Goal: Information Seeking & Learning: Learn about a topic

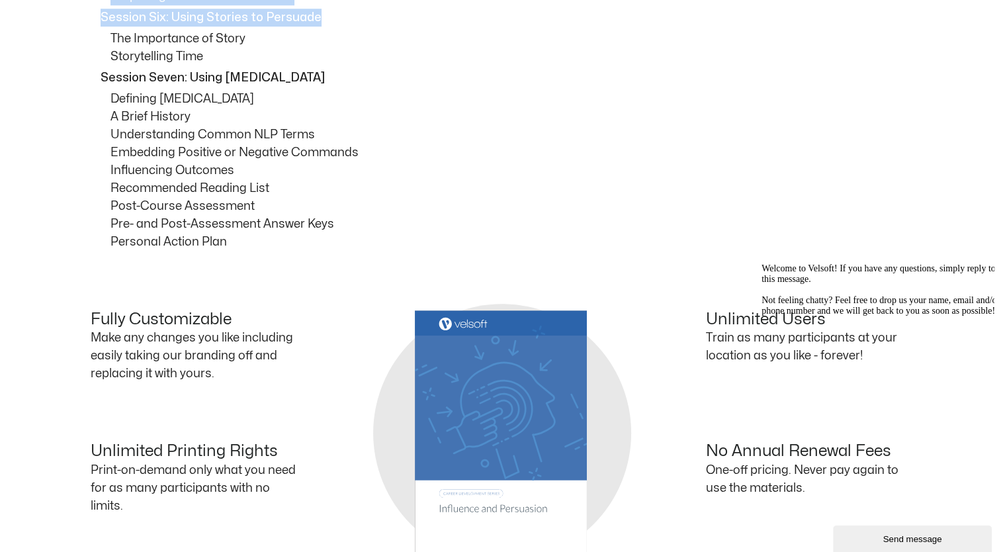
scroll to position [1096, 0]
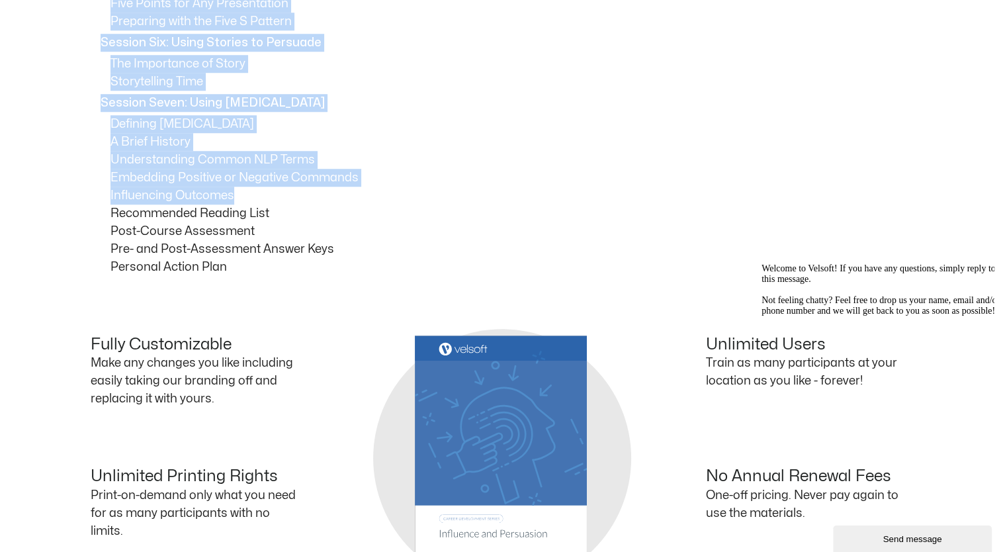
drag, startPoint x: 101, startPoint y: 107, endPoint x: 382, endPoint y: 190, distance: 293.2
copy div "Session One: Course Overview Session Two: Understanding Persuasion How Persuasi…"
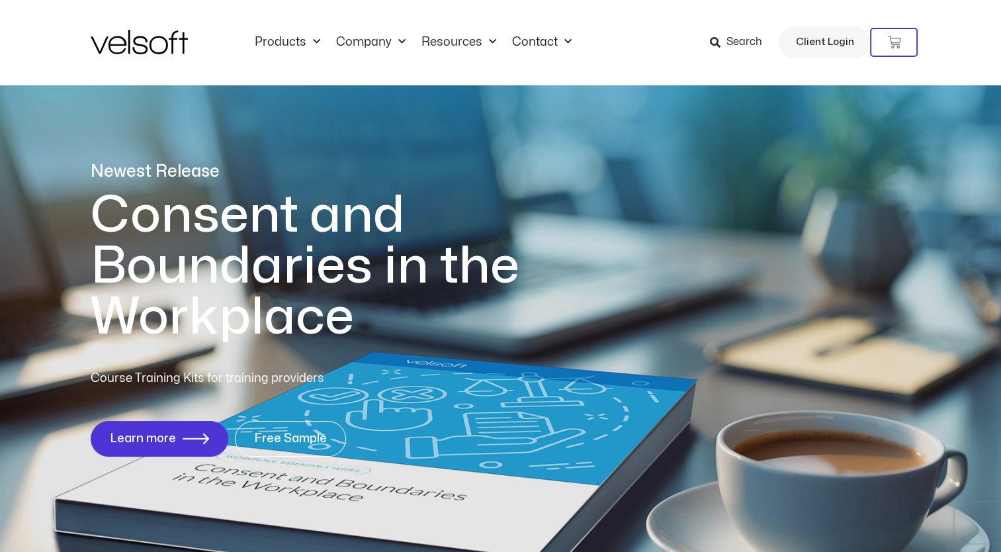
click at [740, 43] on span "Search" at bounding box center [744, 42] width 36 height 17
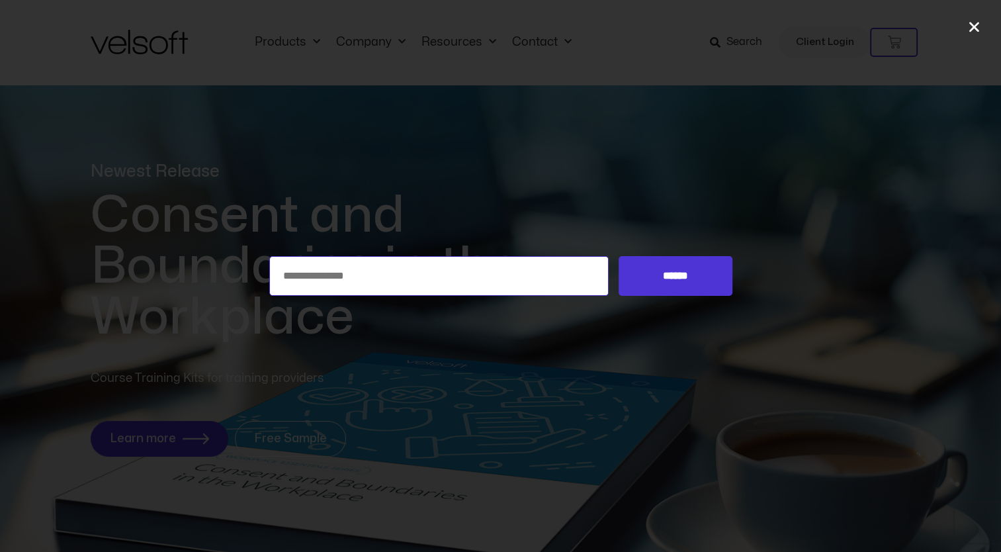
click at [492, 273] on input "Search for:" at bounding box center [439, 276] width 340 height 40
type input "**********"
click at [619, 256] on input "******" at bounding box center [675, 276] width 113 height 40
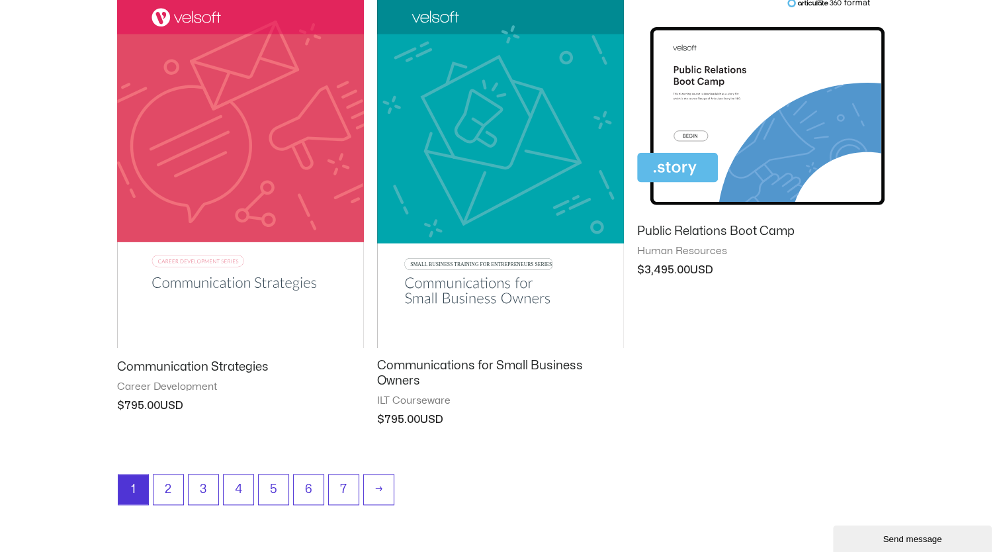
scroll to position [1506, 0]
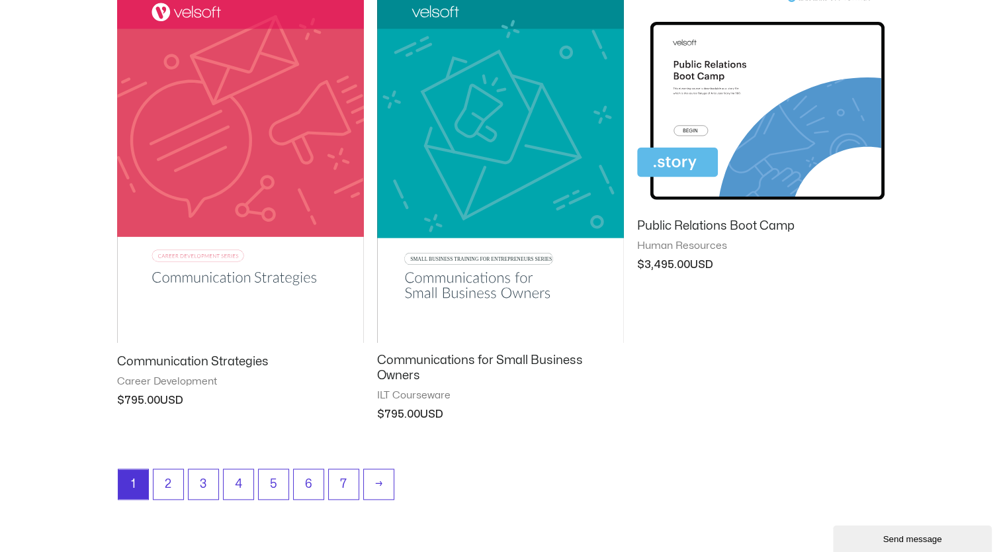
click at [283, 136] on img at bounding box center [240, 168] width 247 height 350
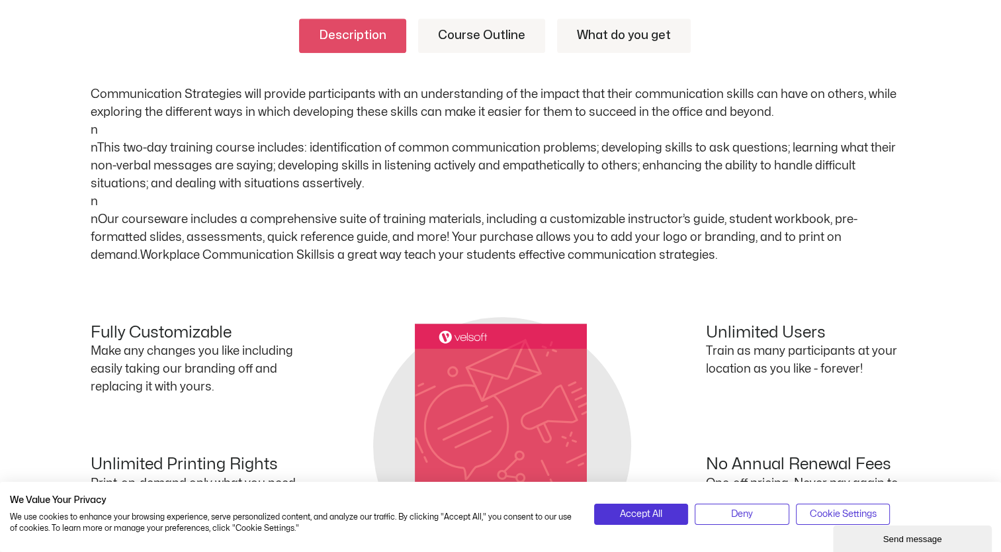
scroll to position [617, 0]
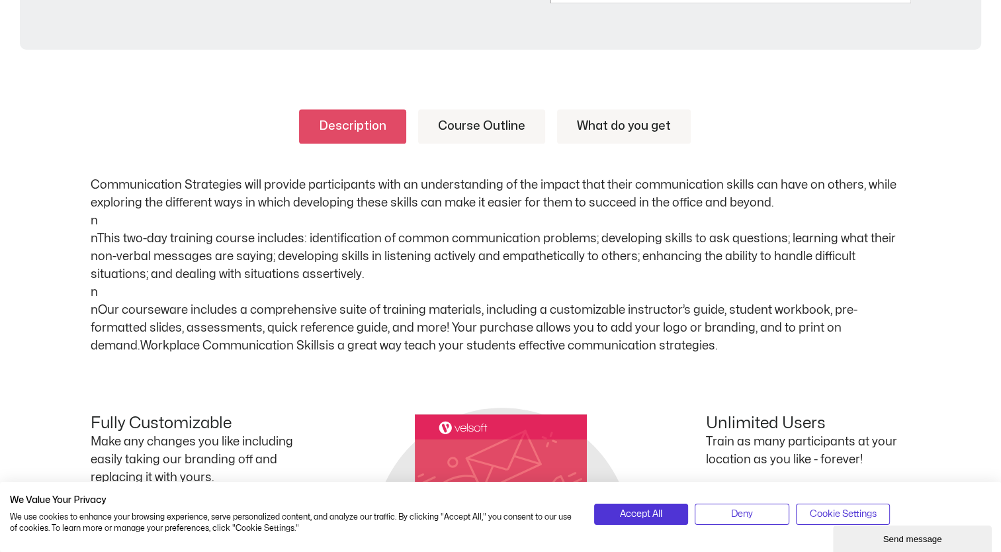
click at [471, 126] on link "Course Outline" at bounding box center [481, 126] width 127 height 34
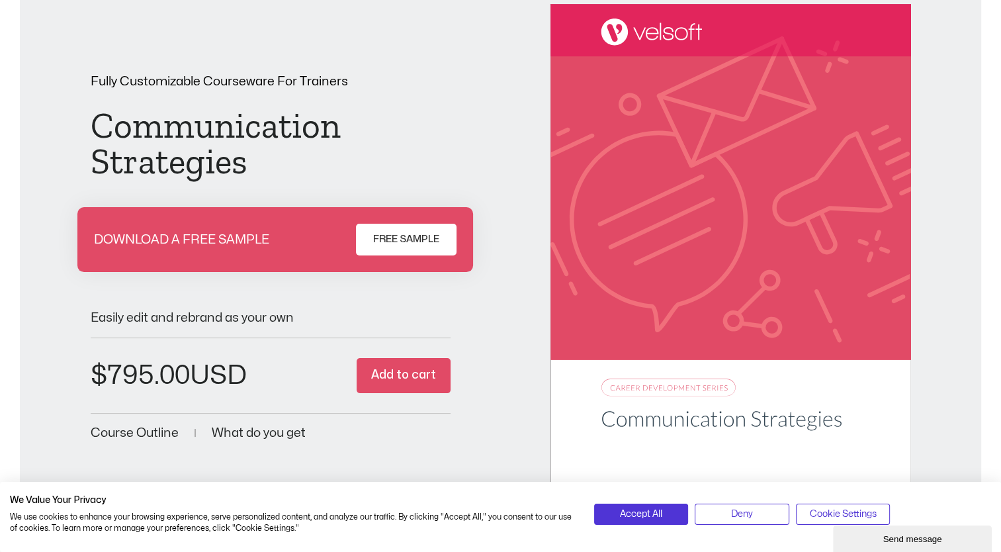
scroll to position [0, 0]
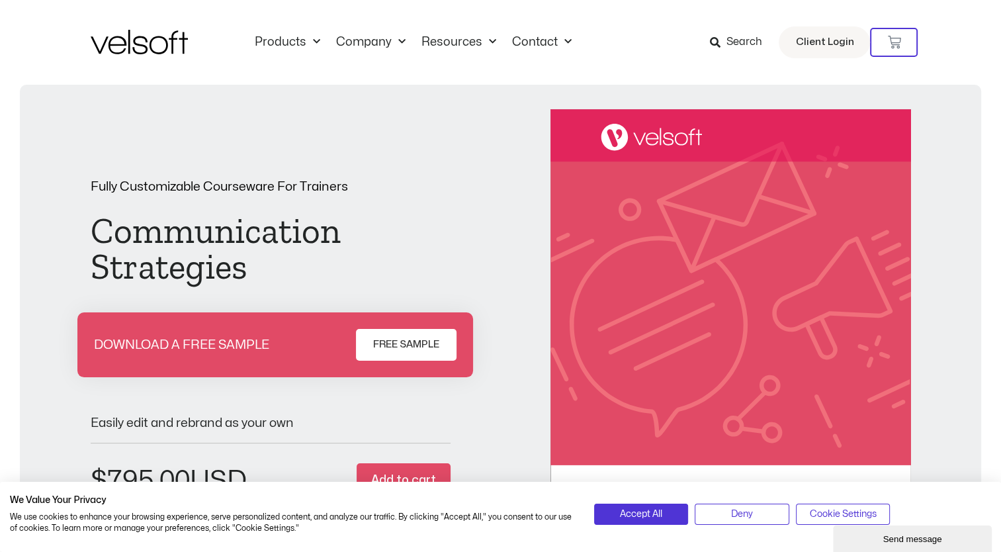
click at [754, 41] on span "Search" at bounding box center [744, 42] width 36 height 17
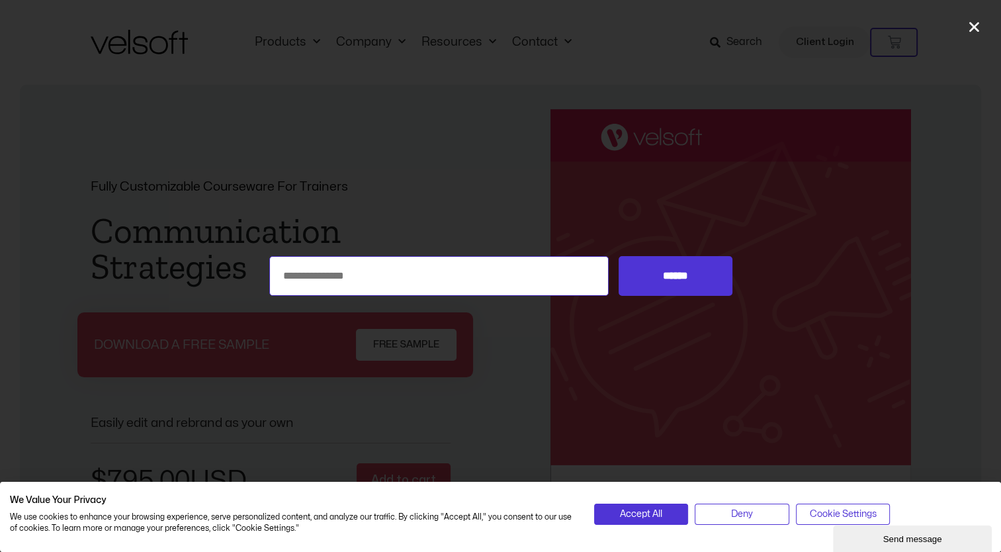
click at [528, 279] on input "Search for:" at bounding box center [439, 276] width 340 height 40
type input "********"
click at [619, 256] on input "******" at bounding box center [675, 276] width 113 height 40
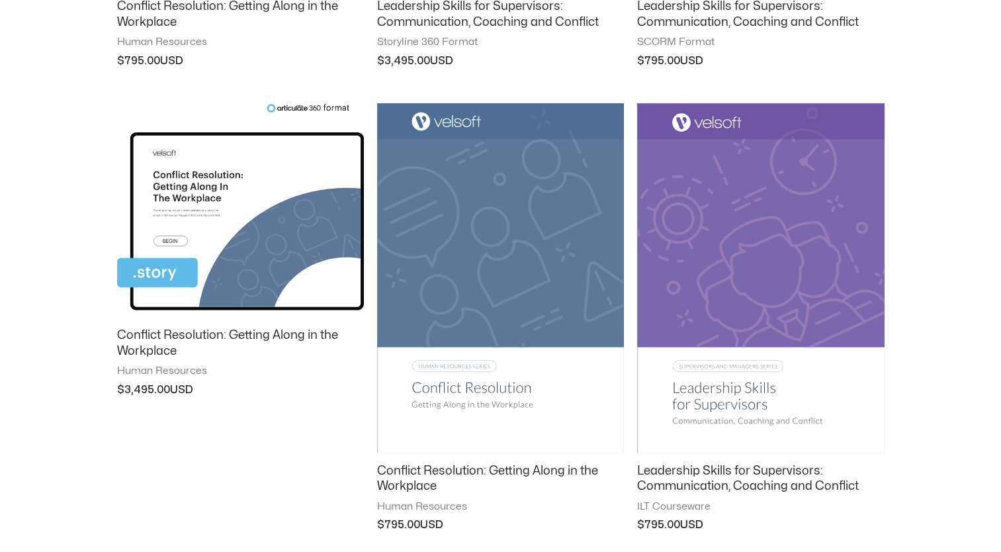
scroll to position [449, 0]
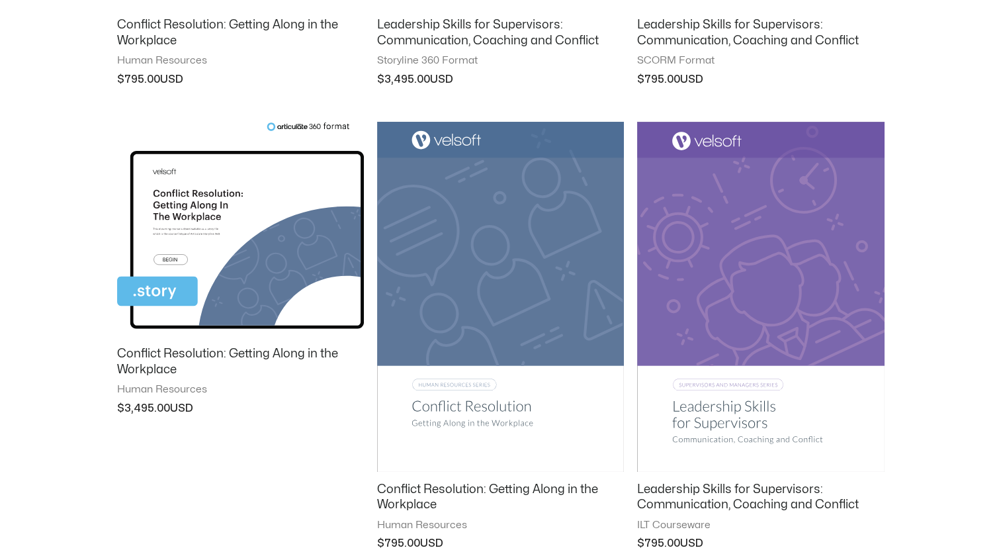
click at [567, 162] on img at bounding box center [500, 297] width 247 height 350
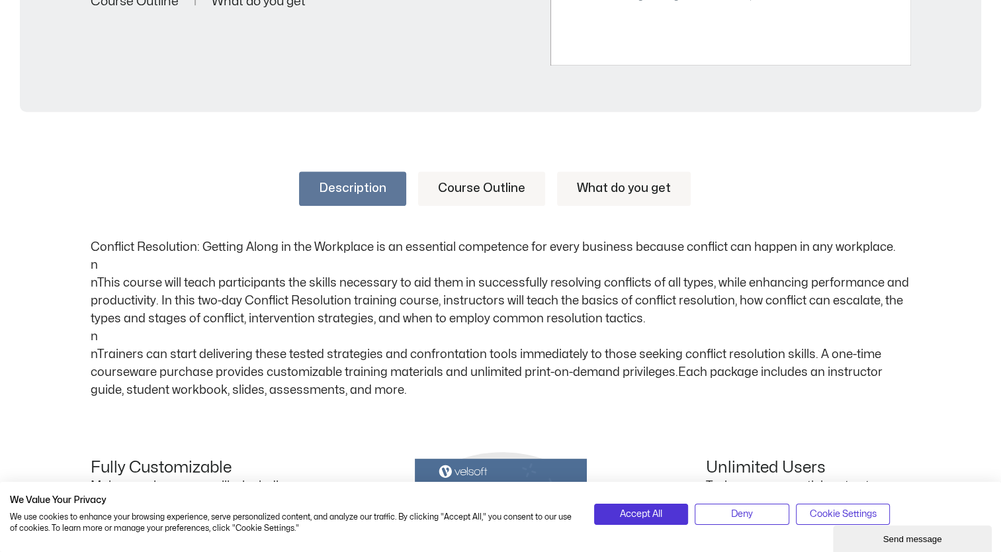
click at [463, 186] on link "Course Outline" at bounding box center [481, 188] width 127 height 34
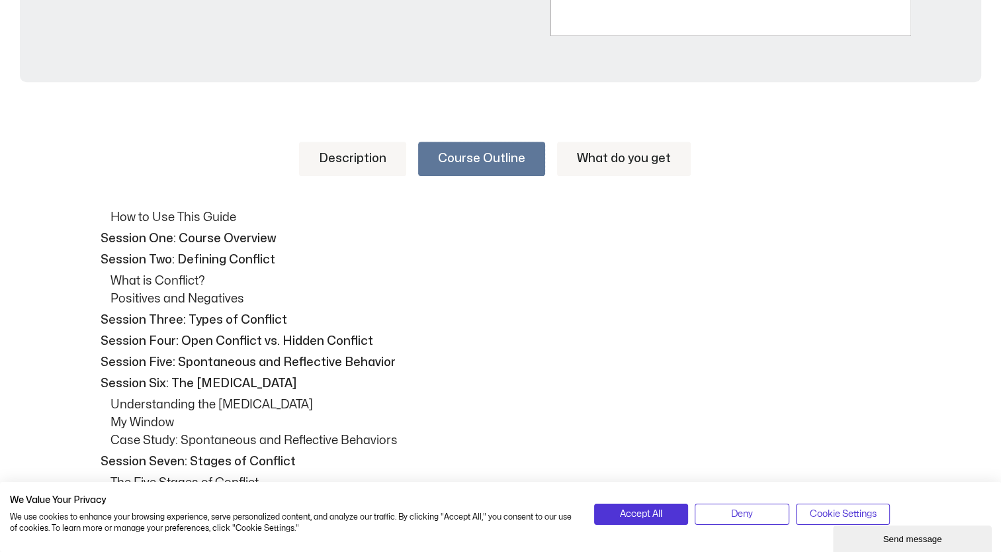
scroll to position [573, 0]
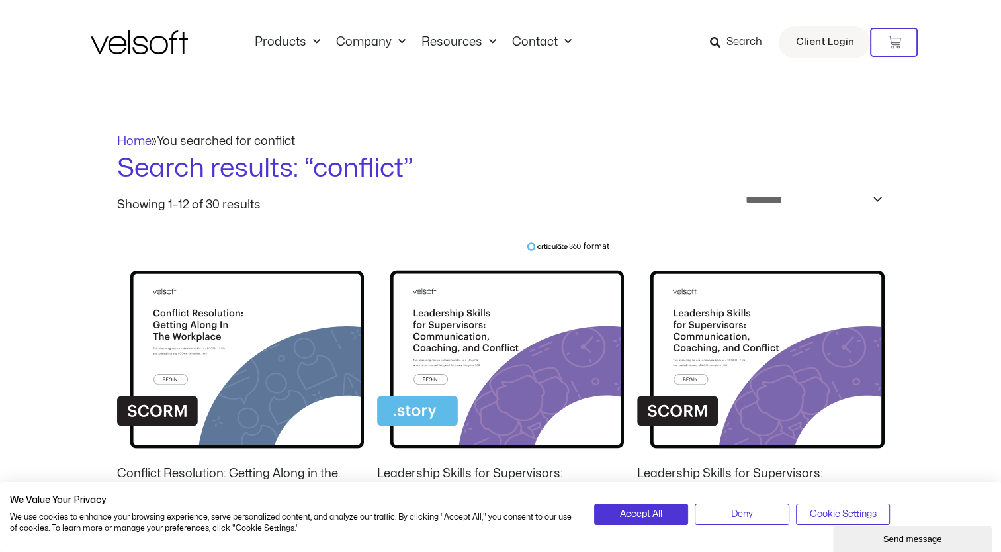
click at [727, 43] on span "Search" at bounding box center [736, 42] width 52 height 17
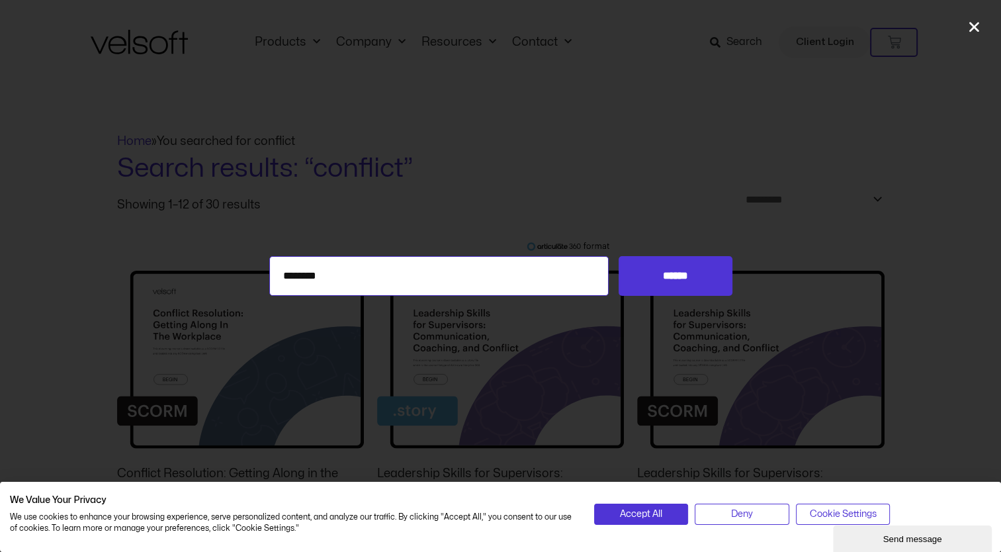
click at [500, 258] on input "********" at bounding box center [439, 276] width 340 height 40
type input "*"
type input "**********"
click at [619, 256] on input "******" at bounding box center [675, 276] width 113 height 40
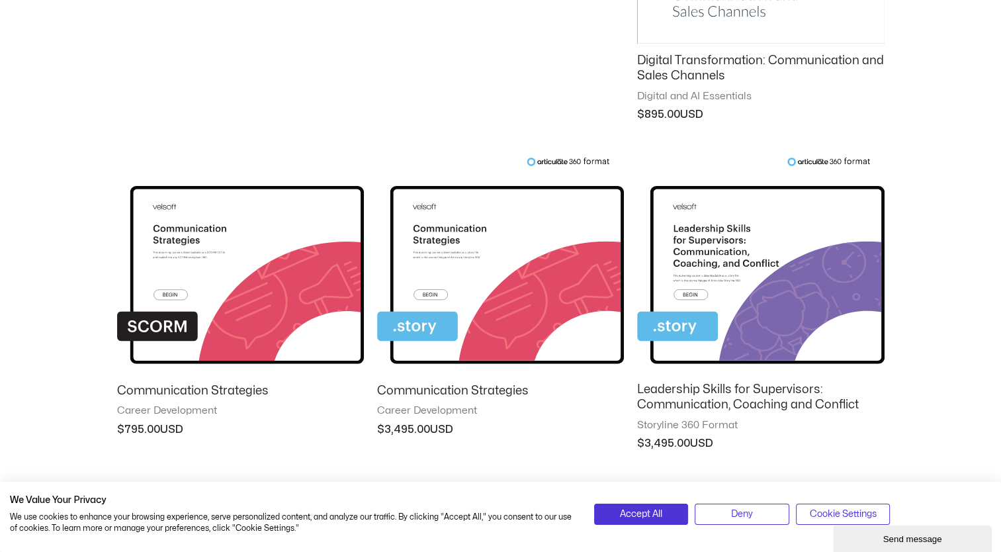
scroll to position [733, 0]
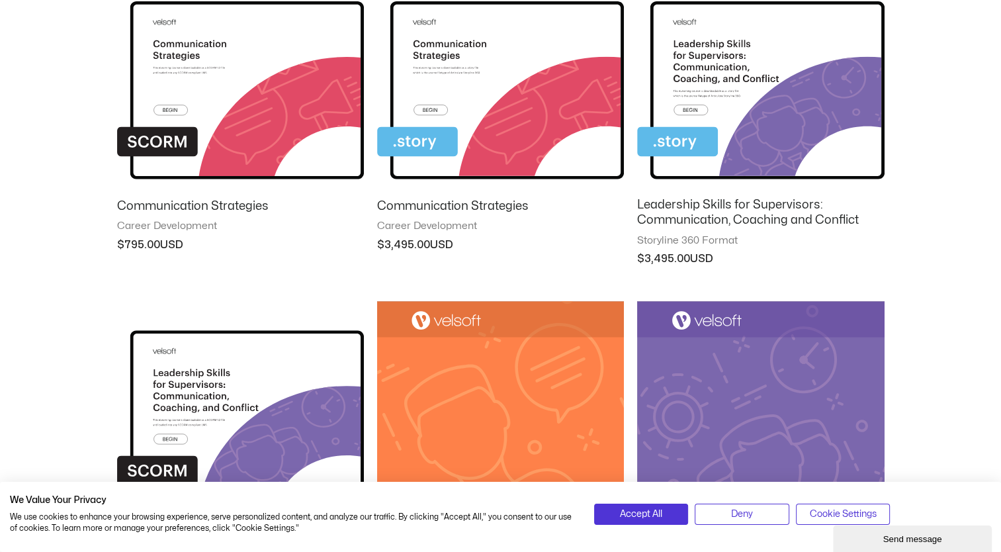
click at [776, 111] on img at bounding box center [760, 79] width 247 height 215
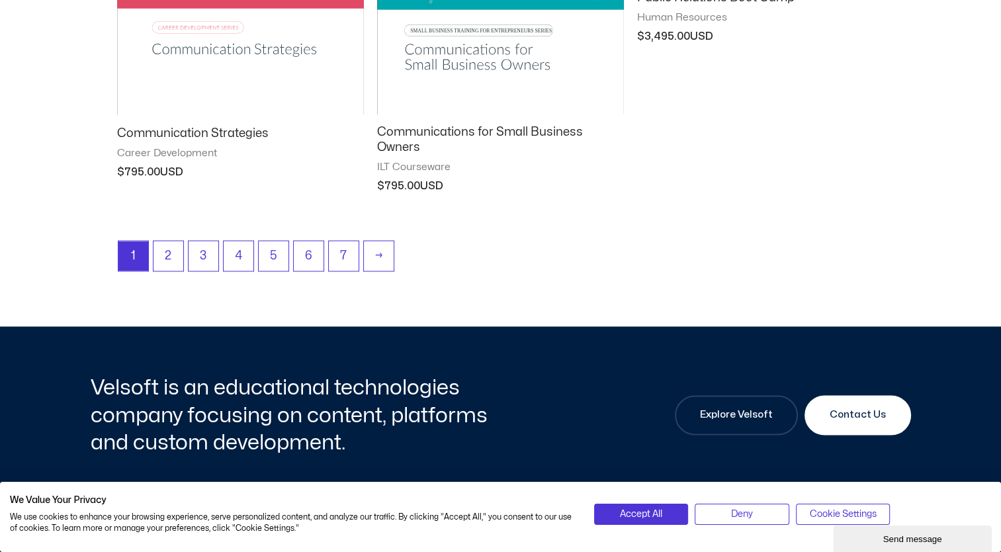
scroll to position [1788, 0]
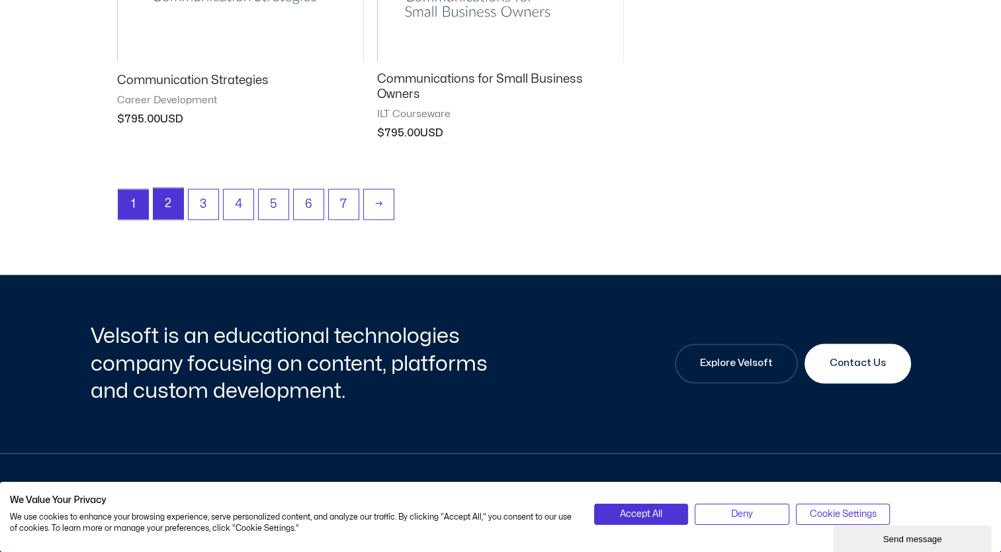
click at [161, 200] on link "2" at bounding box center [169, 203] width 30 height 31
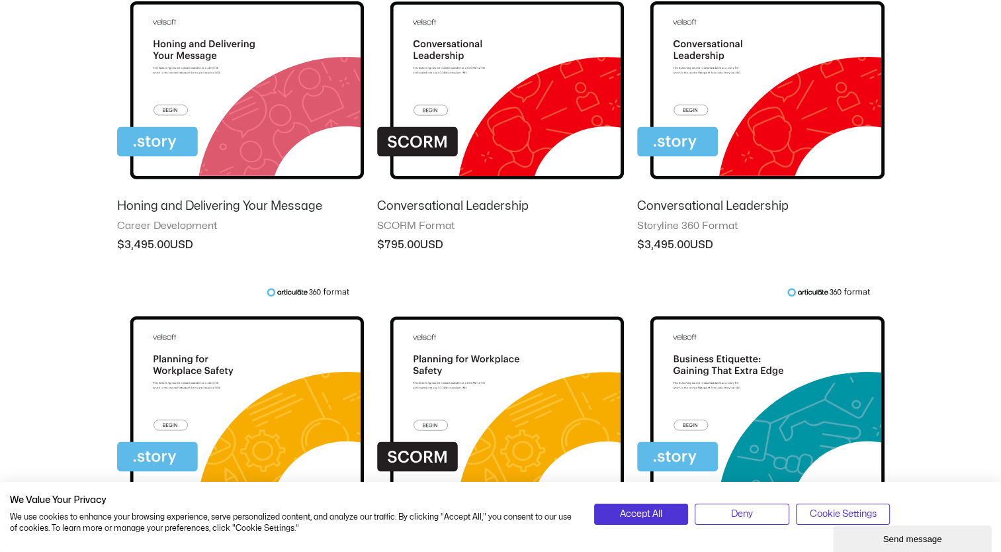
scroll to position [1053, 0]
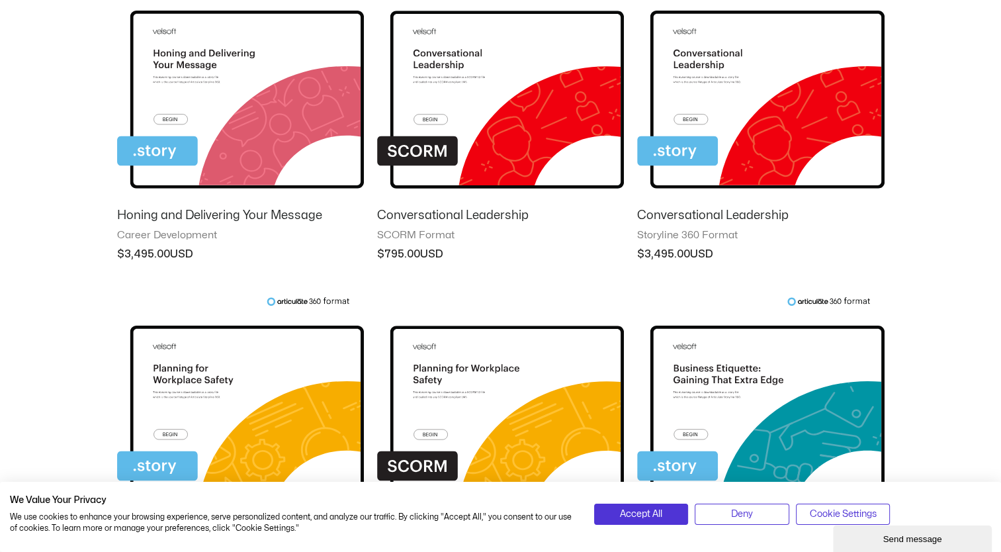
click at [596, 62] on img at bounding box center [500, 88] width 247 height 215
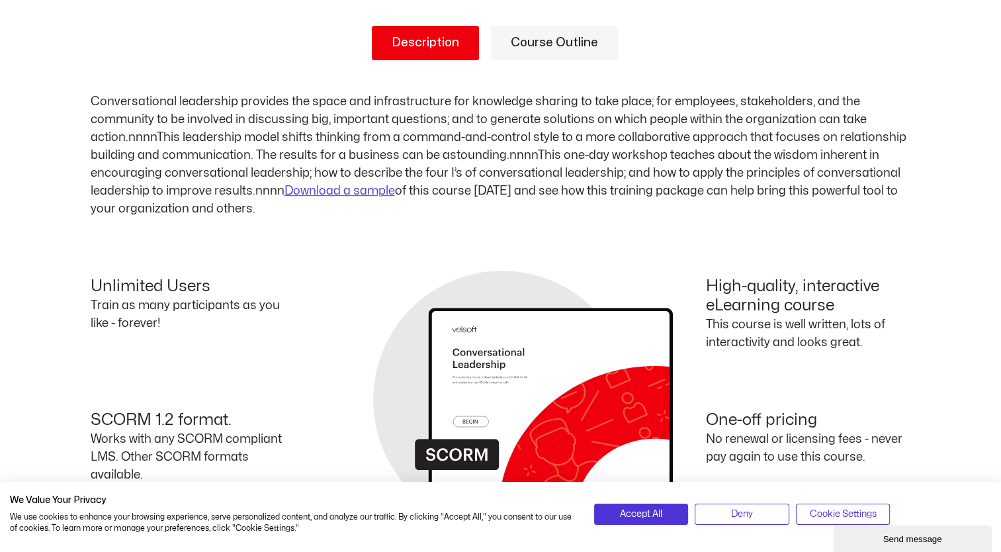
click at [529, 36] on link "Course Outline" at bounding box center [554, 43] width 127 height 34
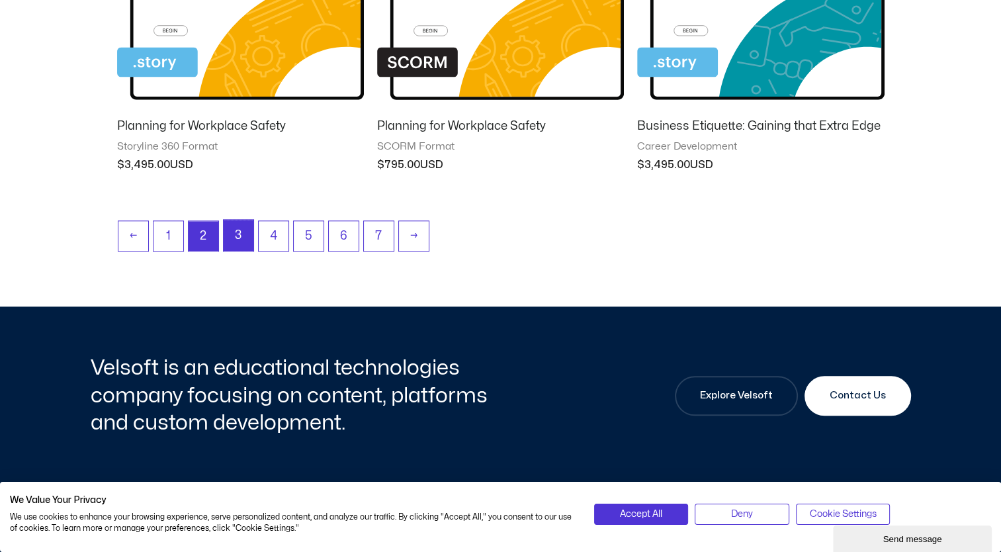
click at [238, 222] on link "3" at bounding box center [239, 235] width 30 height 31
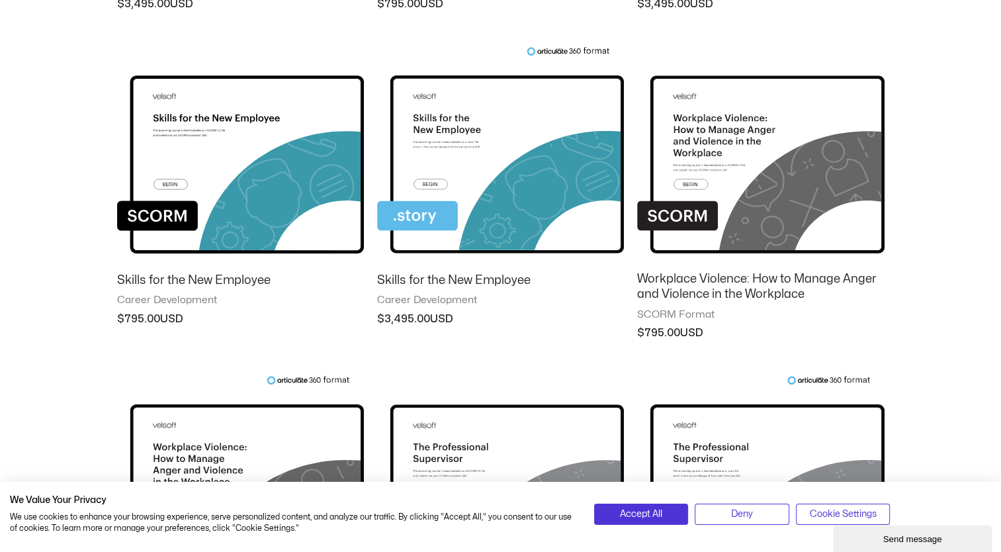
scroll to position [935, 0]
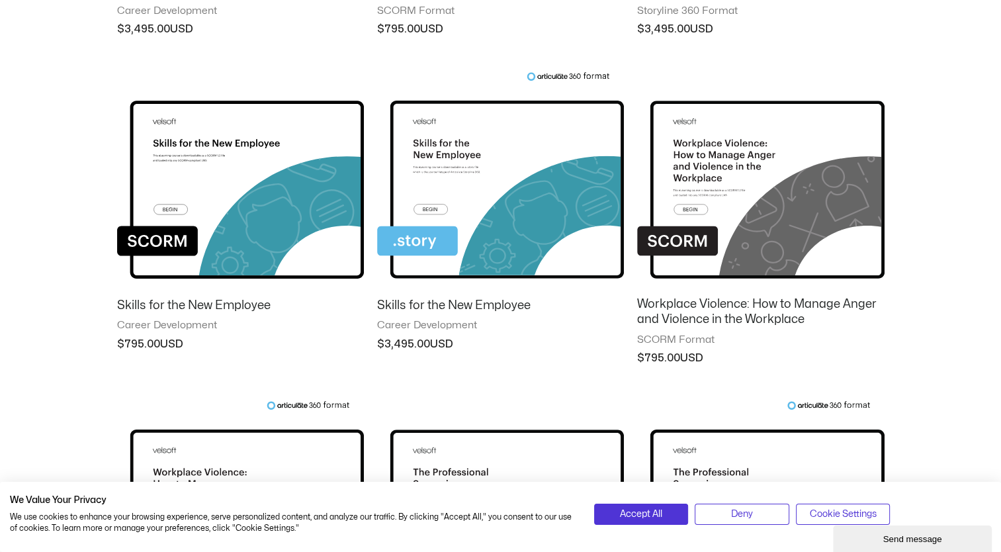
click at [533, 118] on img at bounding box center [500, 178] width 247 height 215
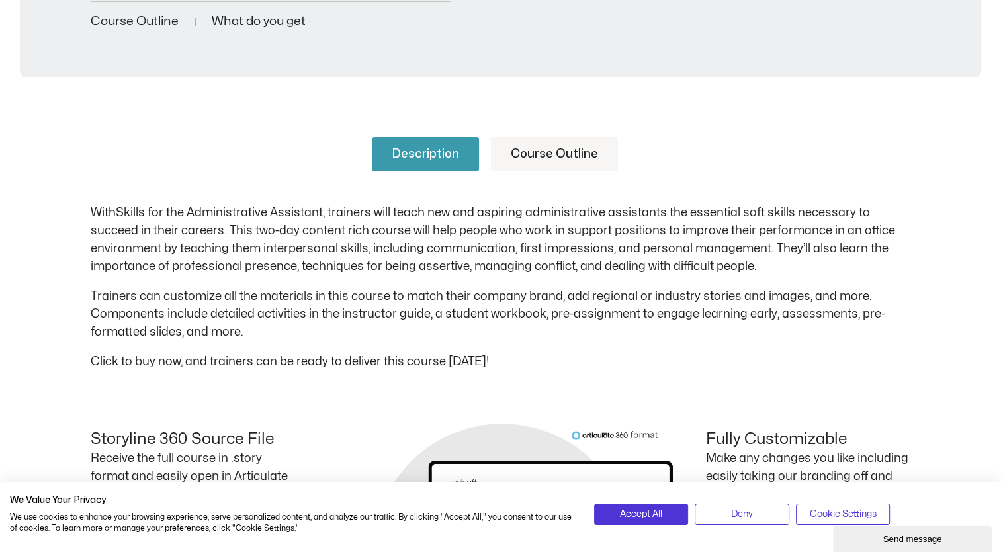
click at [571, 137] on link "Course Outline" at bounding box center [554, 154] width 127 height 34
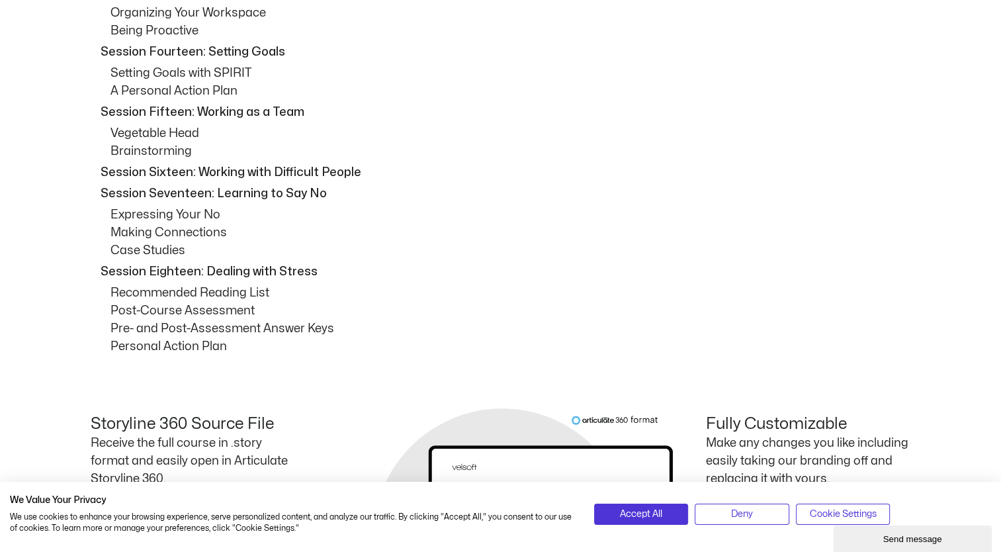
scroll to position [1285, 0]
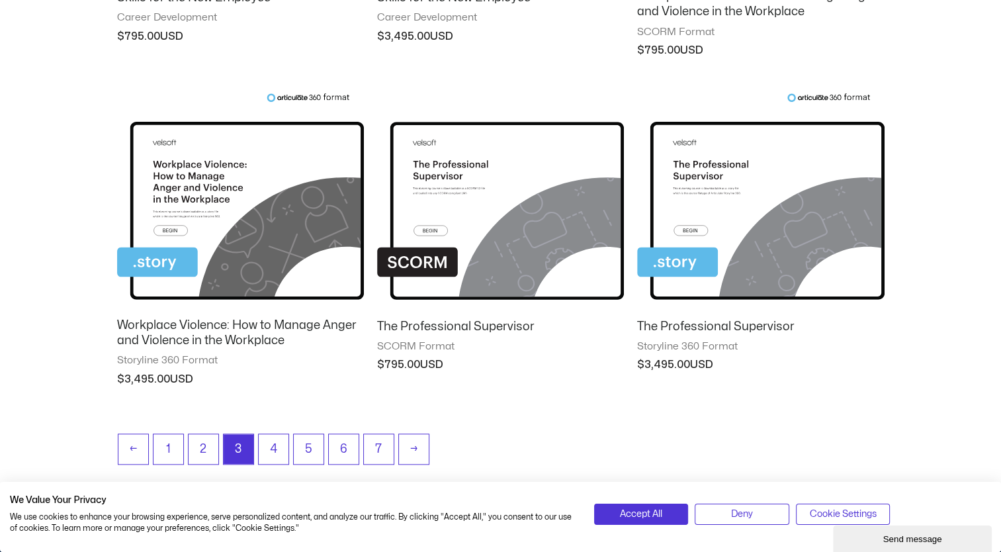
click at [745, 282] on img at bounding box center [760, 200] width 247 height 215
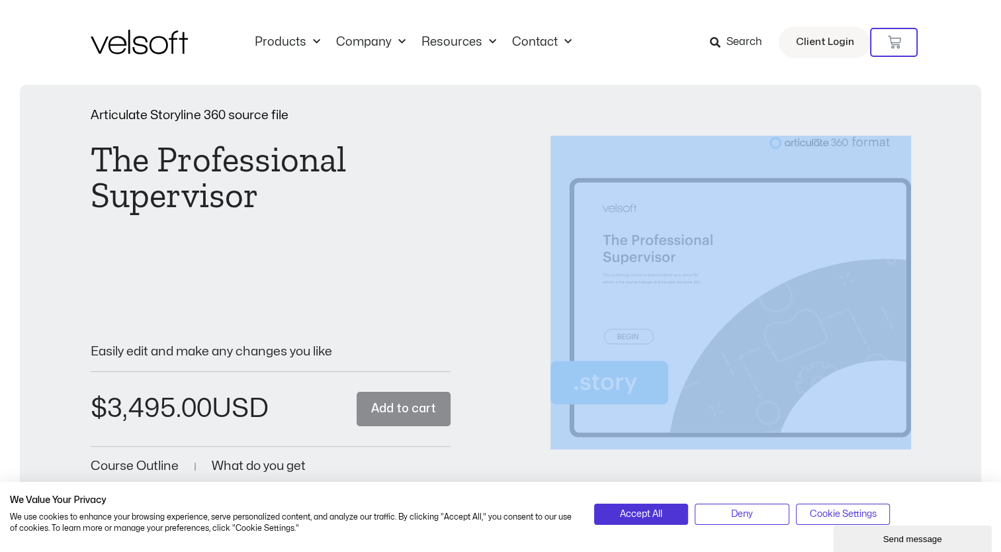
drag, startPoint x: 1000, startPoint y: 126, endPoint x: 992, endPoint y: 287, distance: 161.7
click at [992, 287] on div "Articulate Storyline 360 source file The Professional Supervisor DOWNLOAD A FRE…" at bounding box center [500, 314] width 1001 height 458
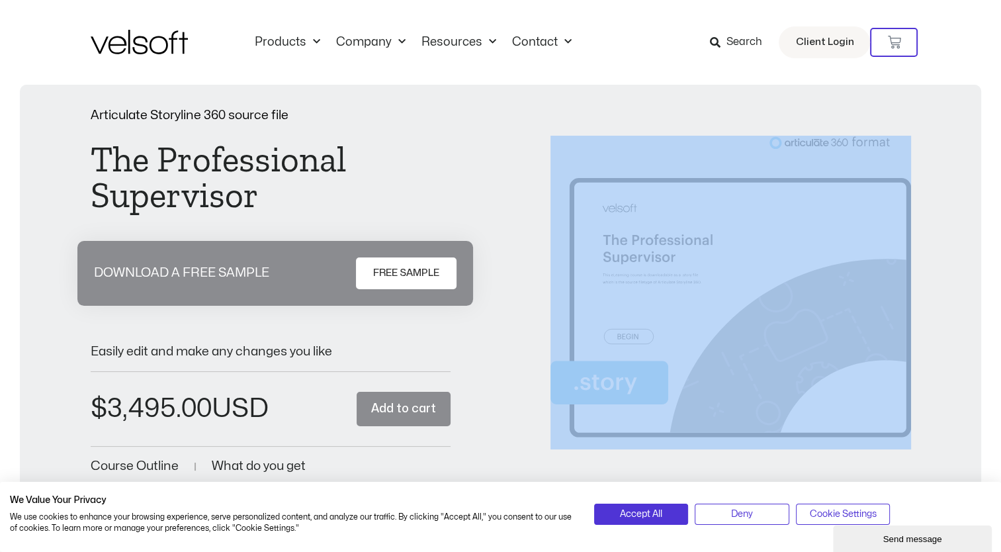
drag, startPoint x: 992, startPoint y: 287, endPoint x: 987, endPoint y: 173, distance: 113.9
click at [987, 173] on div "Articulate Storyline 360 source file The Professional Supervisor DOWNLOAD A FRE…" at bounding box center [500, 314] width 1001 height 458
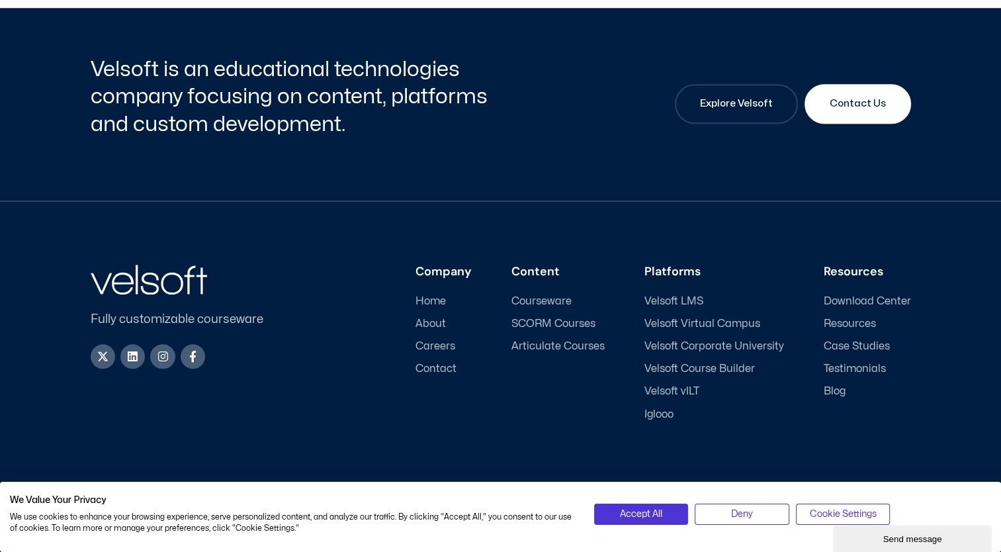
scroll to position [304, 0]
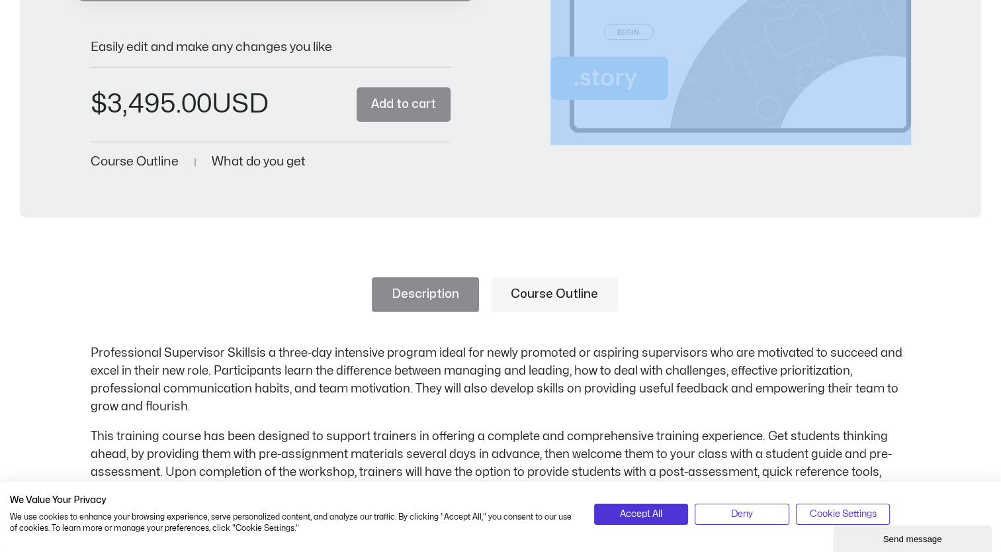
click at [535, 293] on link "Course Outline" at bounding box center [554, 294] width 127 height 34
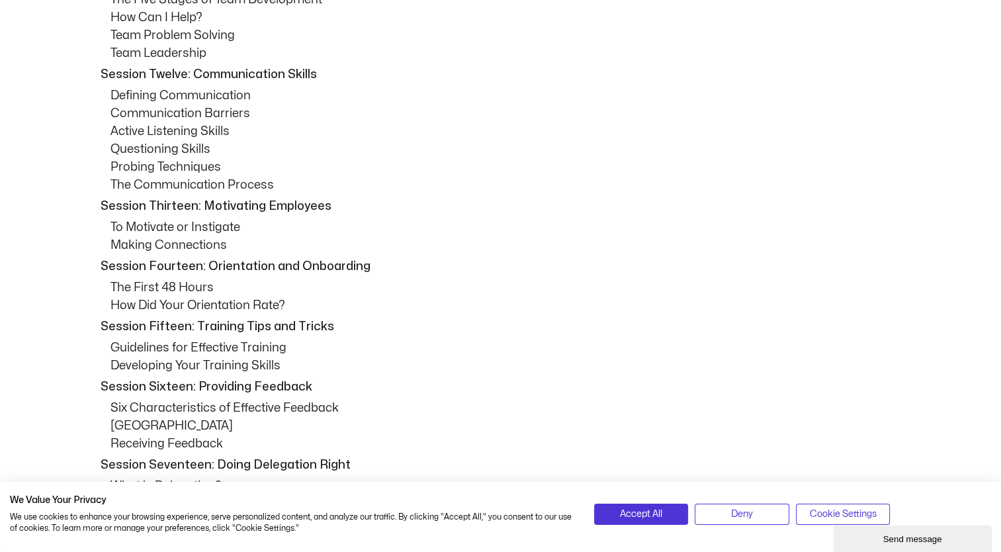
scroll to position [1335, 0]
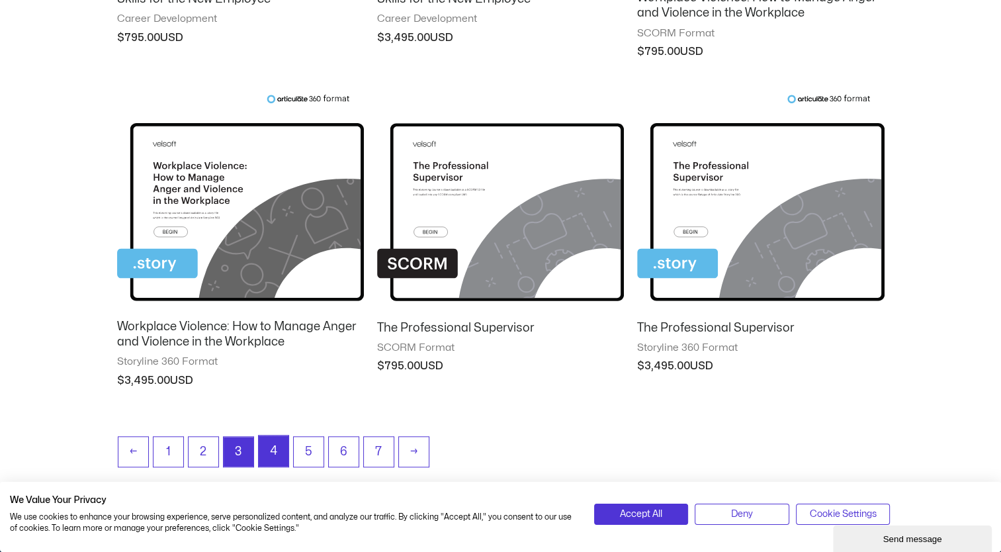
click at [286, 447] on link "4" at bounding box center [274, 451] width 30 height 31
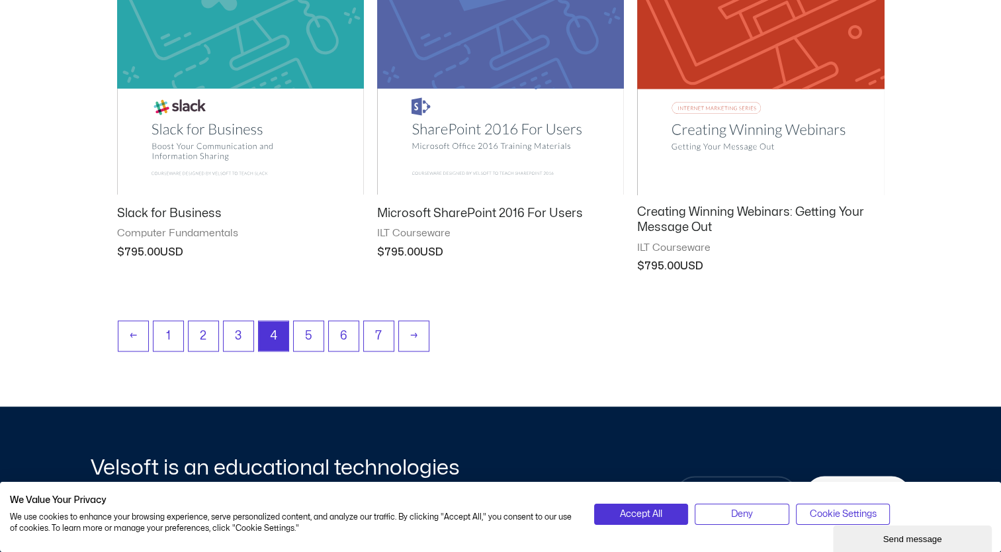
scroll to position [1745, 0]
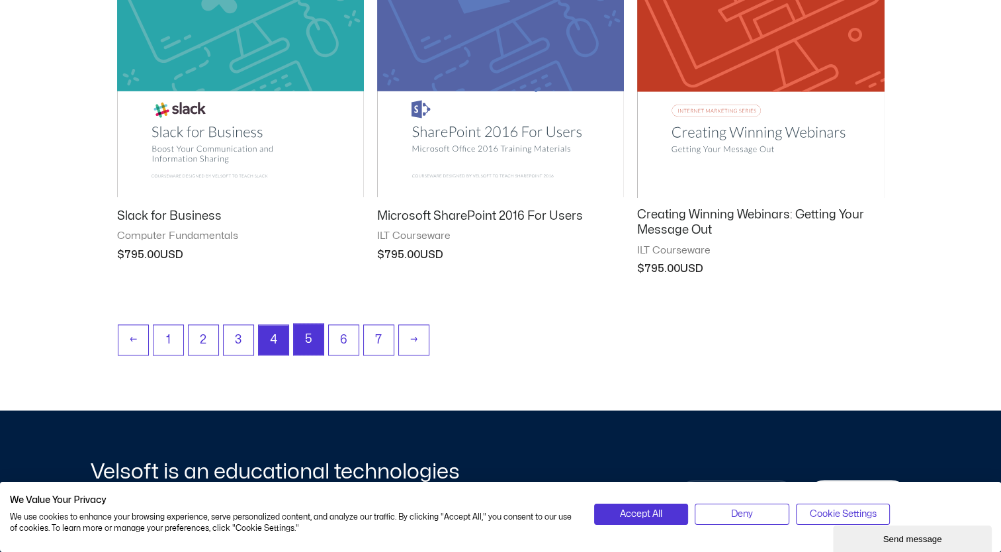
click at [310, 334] on link "5" at bounding box center [309, 339] width 30 height 31
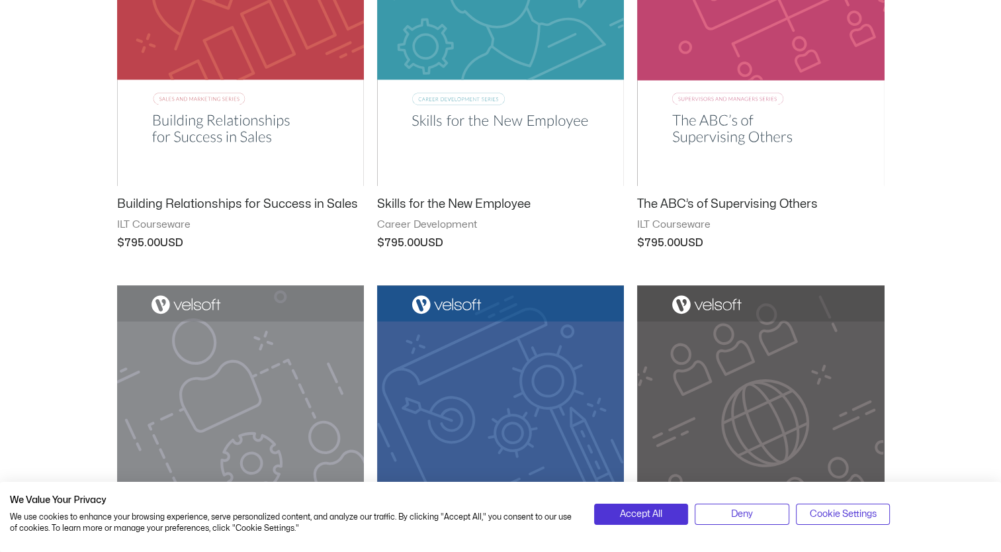
scroll to position [1301, 0]
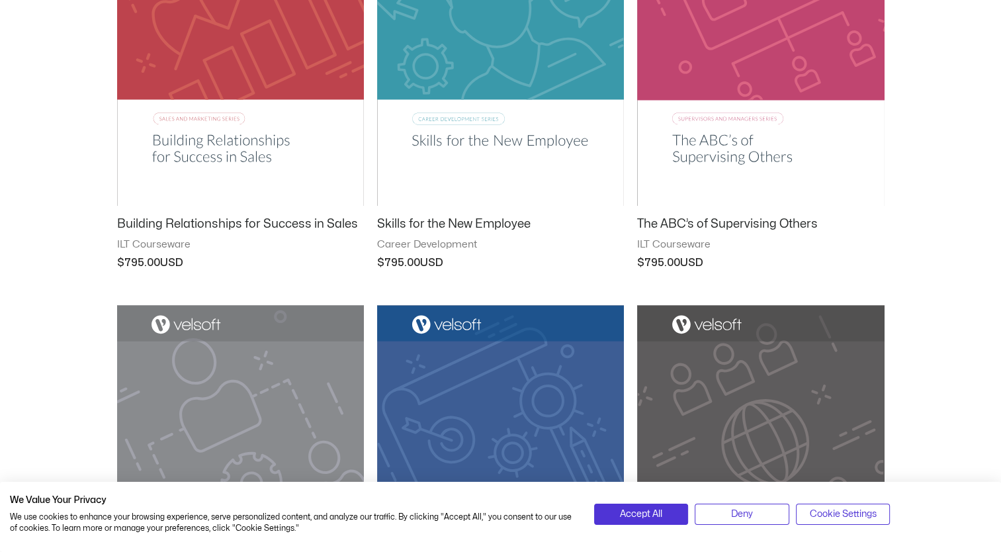
click at [585, 48] on img at bounding box center [500, 30] width 247 height 350
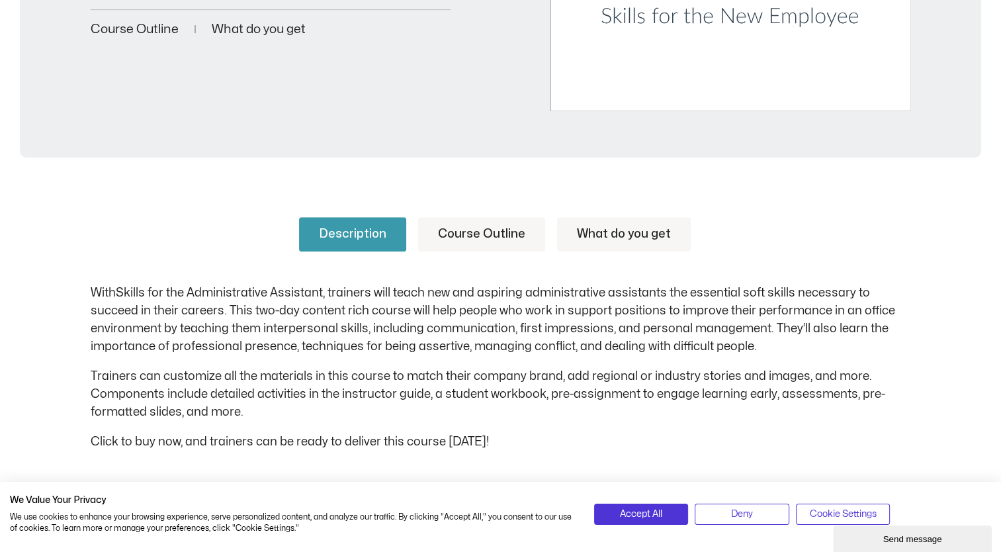
click at [492, 226] on link "Course Outline" at bounding box center [481, 234] width 127 height 34
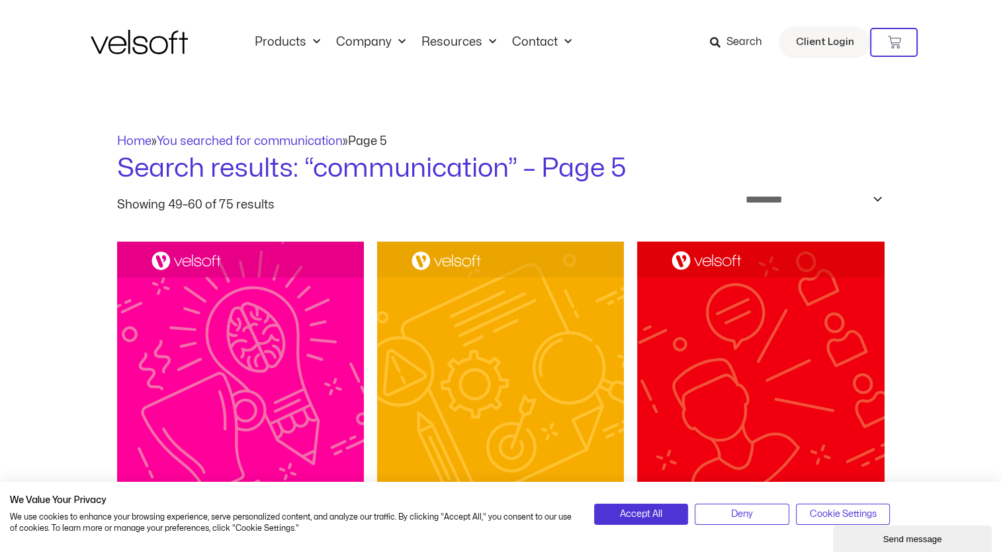
click at [720, 40] on icon at bounding box center [715, 42] width 11 height 11
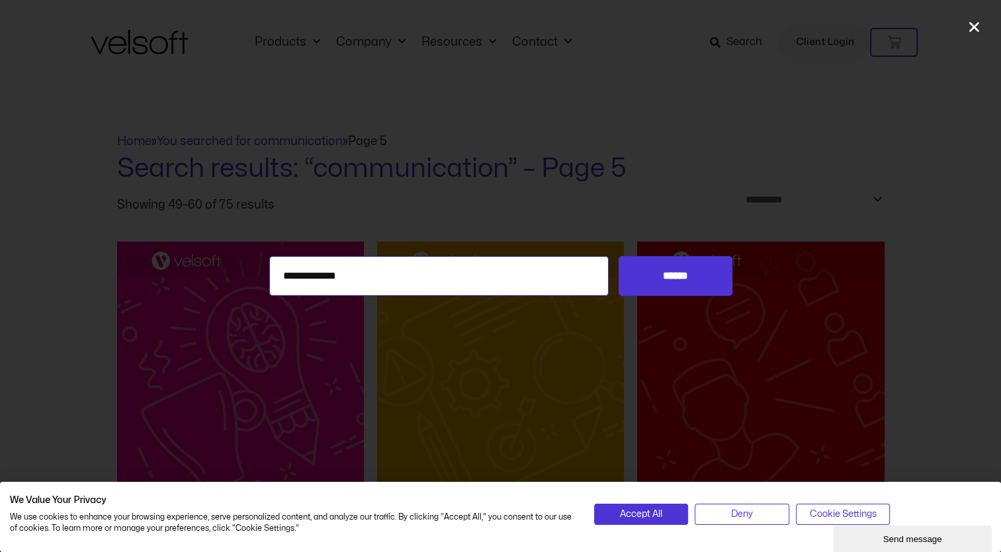
click at [495, 279] on input "**********" at bounding box center [439, 276] width 340 height 40
click at [619, 256] on input "******" at bounding box center [675, 276] width 113 height 40
click at [456, 279] on input "**********" at bounding box center [439, 276] width 340 height 40
type input "**********"
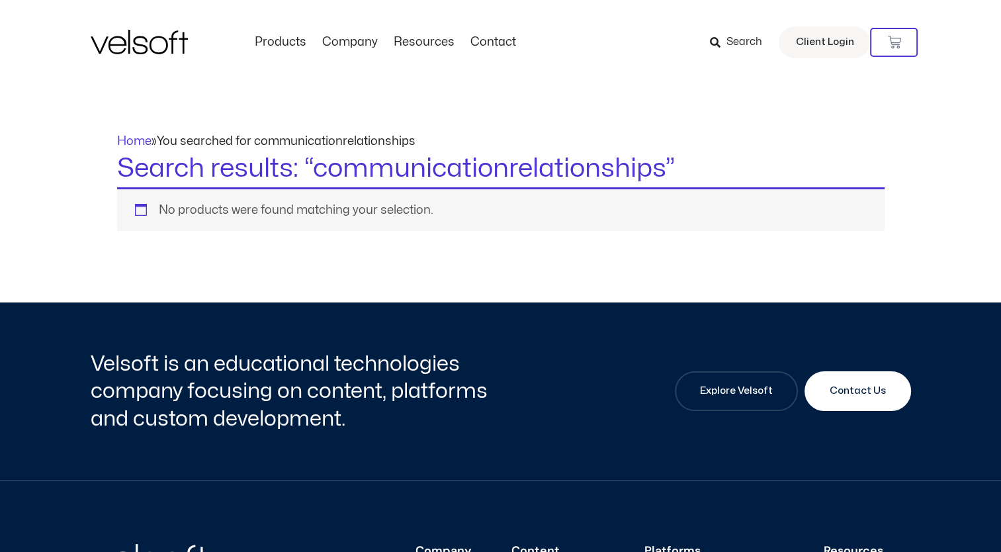
click at [730, 35] on span "Search" at bounding box center [744, 42] width 36 height 17
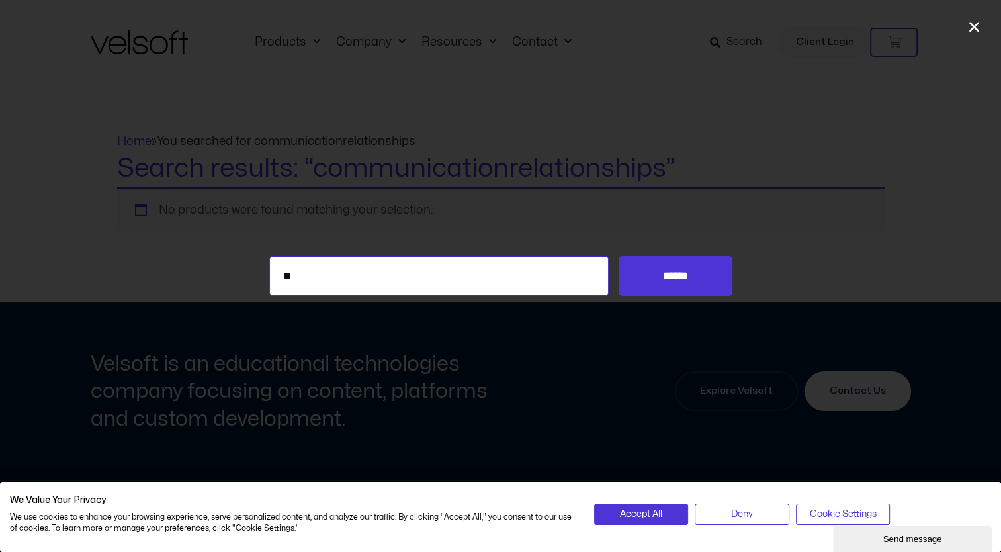
type input "*"
type input "**********"
click at [619, 256] on input "******" at bounding box center [675, 276] width 113 height 40
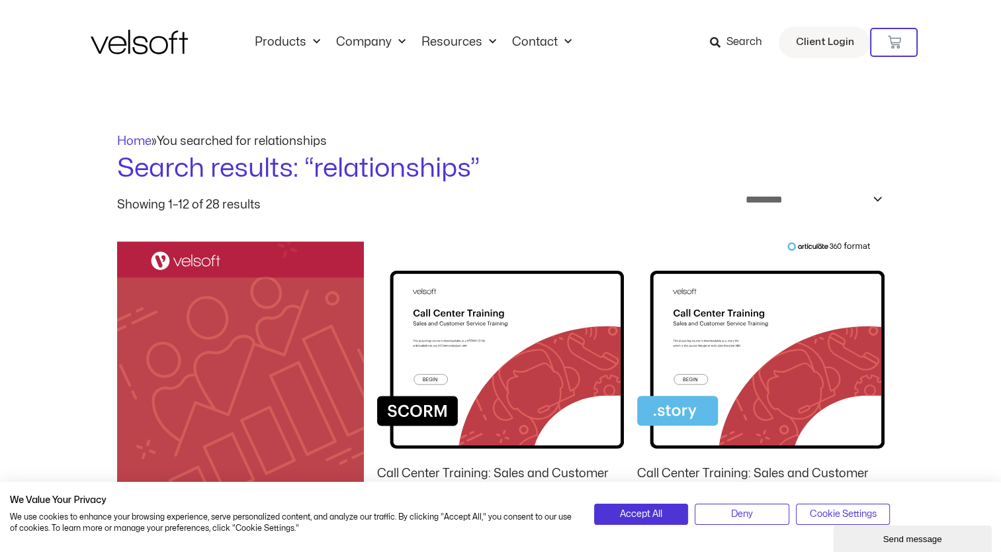
click at [720, 42] on icon at bounding box center [715, 42] width 11 height 11
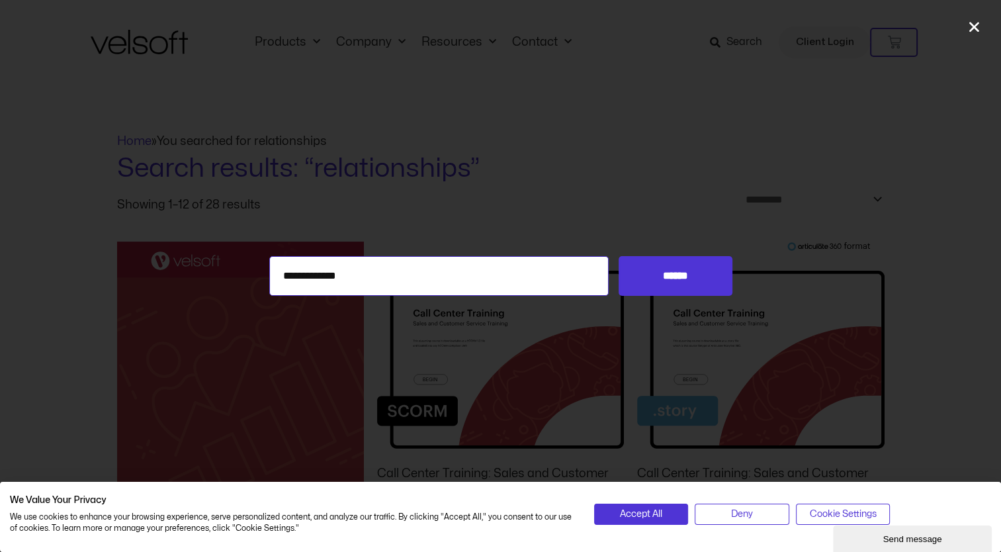
click at [467, 287] on input "**********" at bounding box center [439, 276] width 340 height 40
type input "*"
type input "**********"
click at [619, 256] on input "******" at bounding box center [675, 276] width 113 height 40
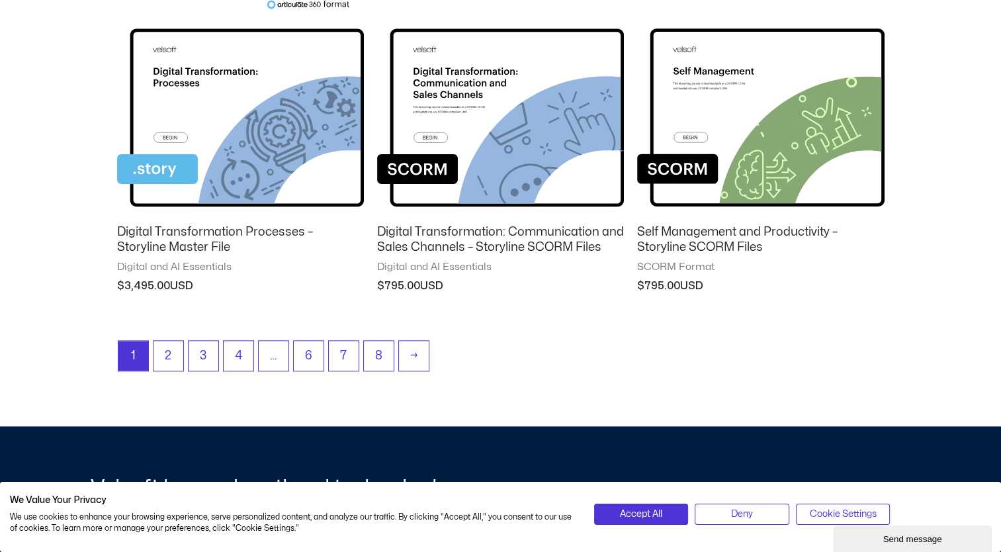
scroll to position [1651, 0]
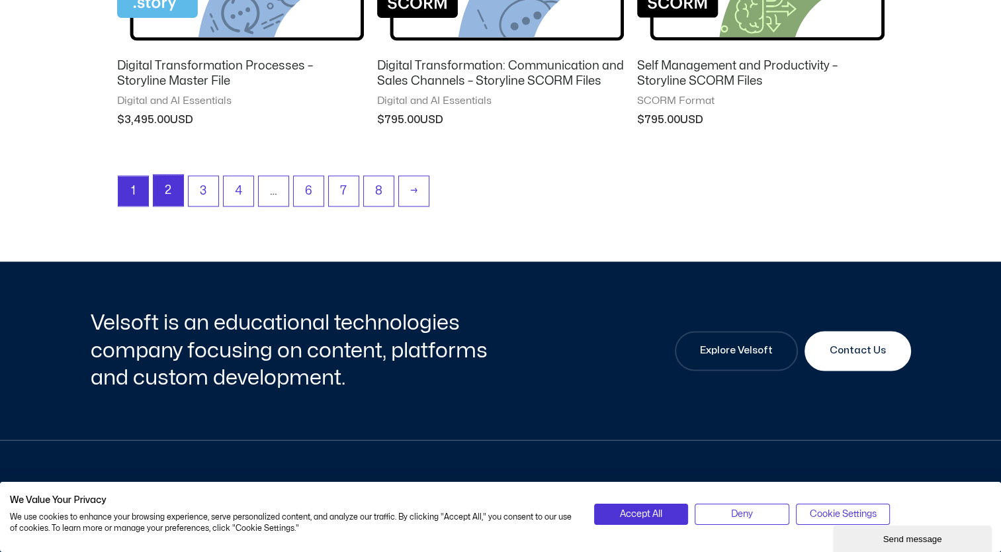
click at [160, 179] on link "2" at bounding box center [169, 190] width 30 height 31
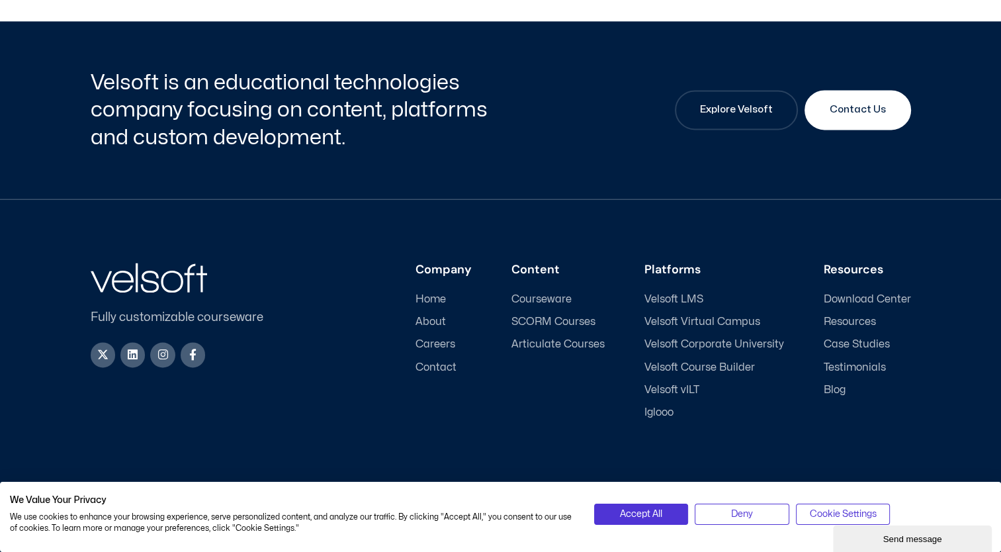
scroll to position [1634, 0]
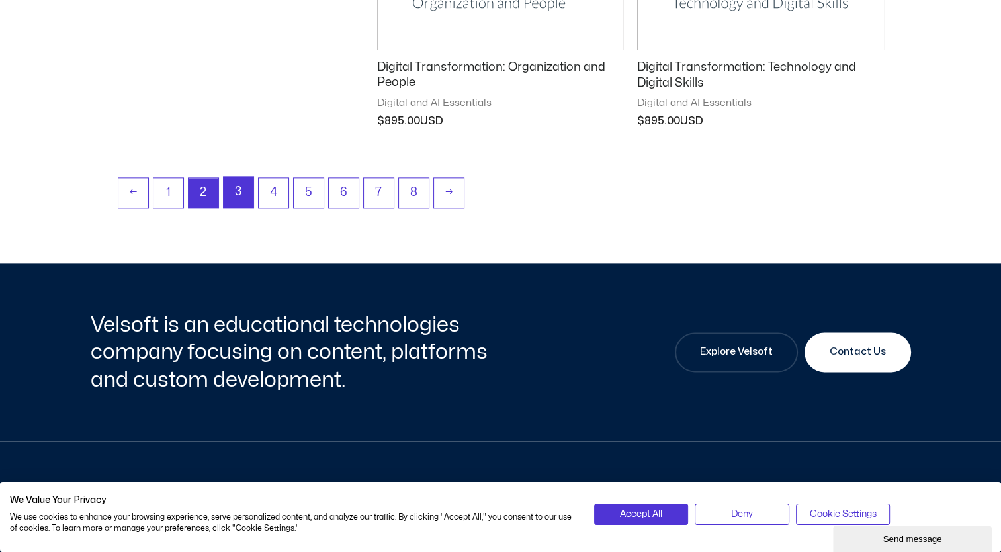
click at [239, 191] on link "3" at bounding box center [239, 192] width 30 height 31
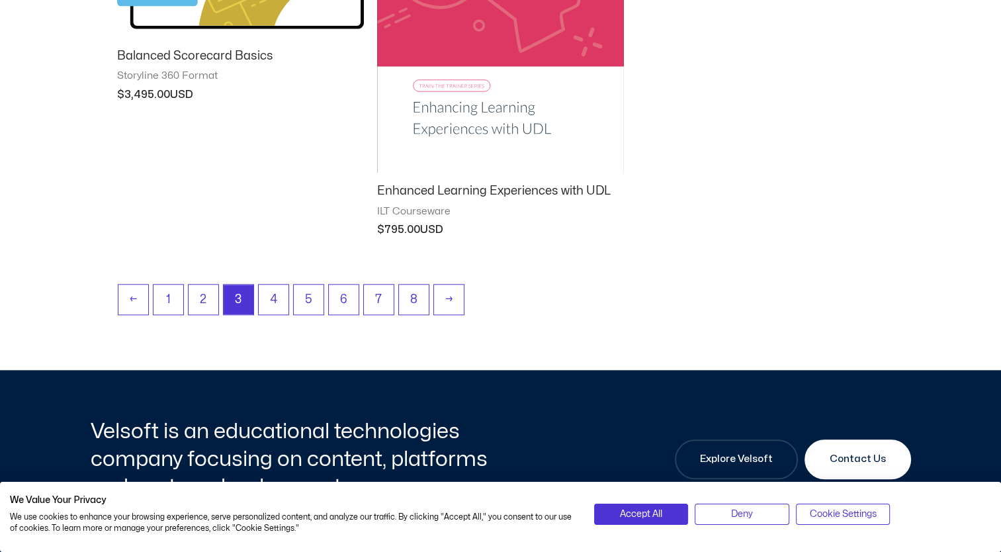
scroll to position [1357, 0]
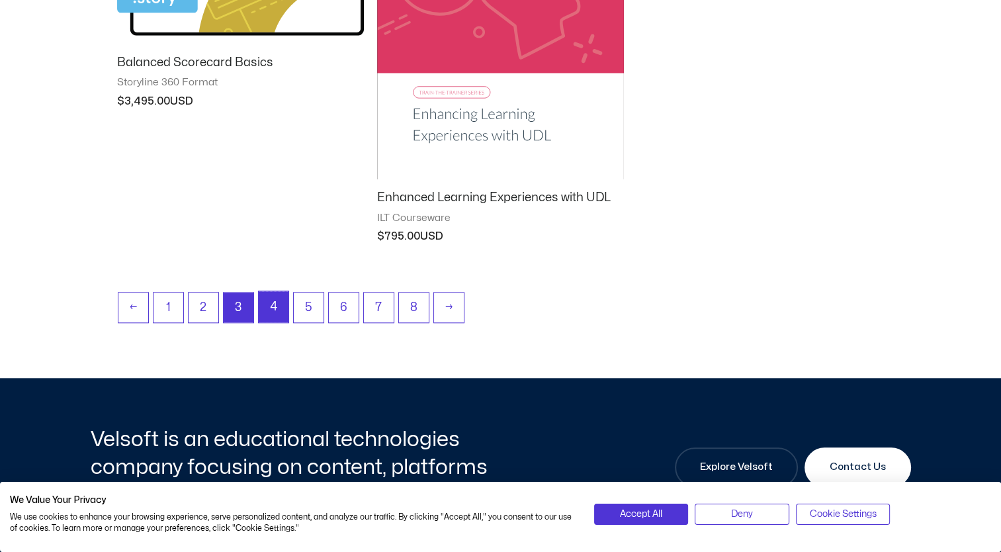
click at [273, 309] on link "4" at bounding box center [274, 306] width 30 height 31
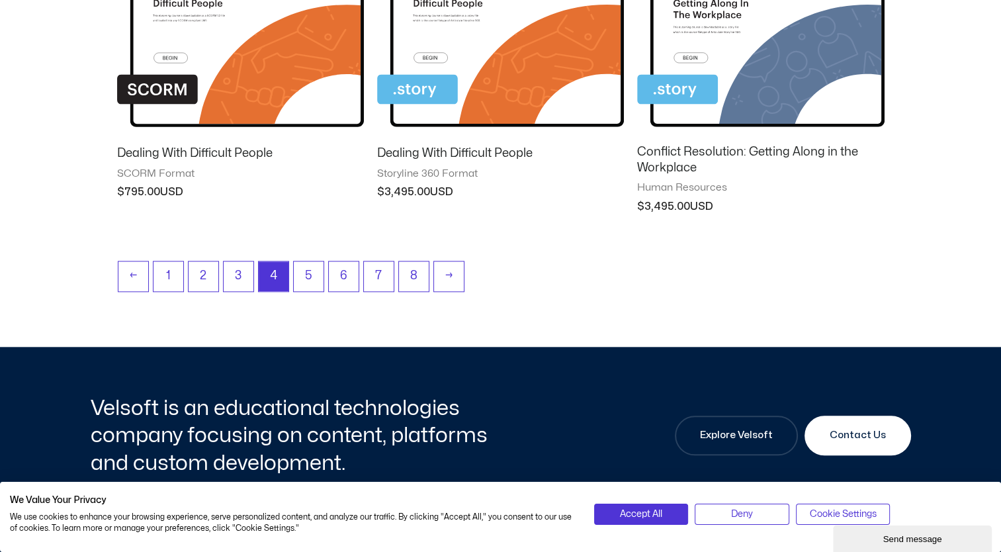
scroll to position [1397, 0]
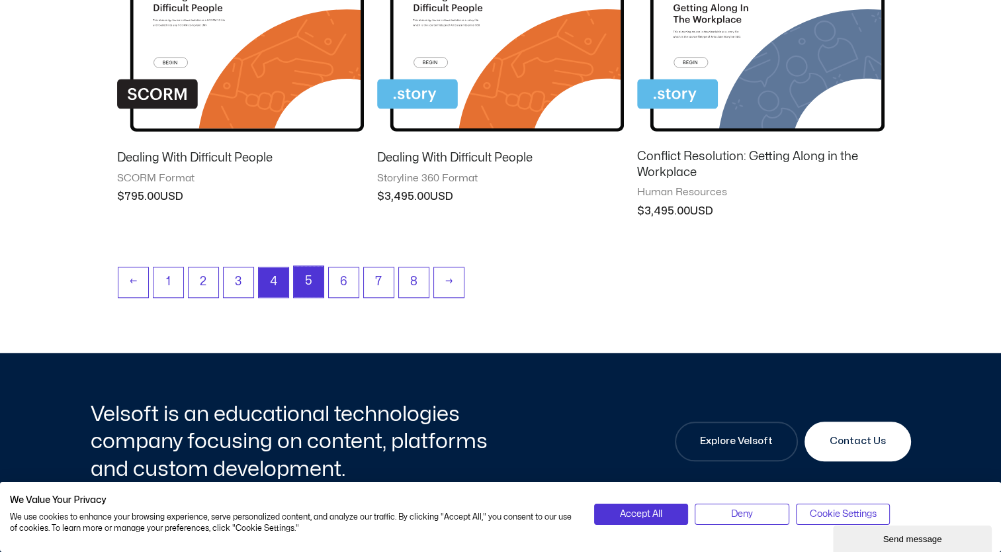
click at [308, 290] on link "5" at bounding box center [309, 281] width 30 height 31
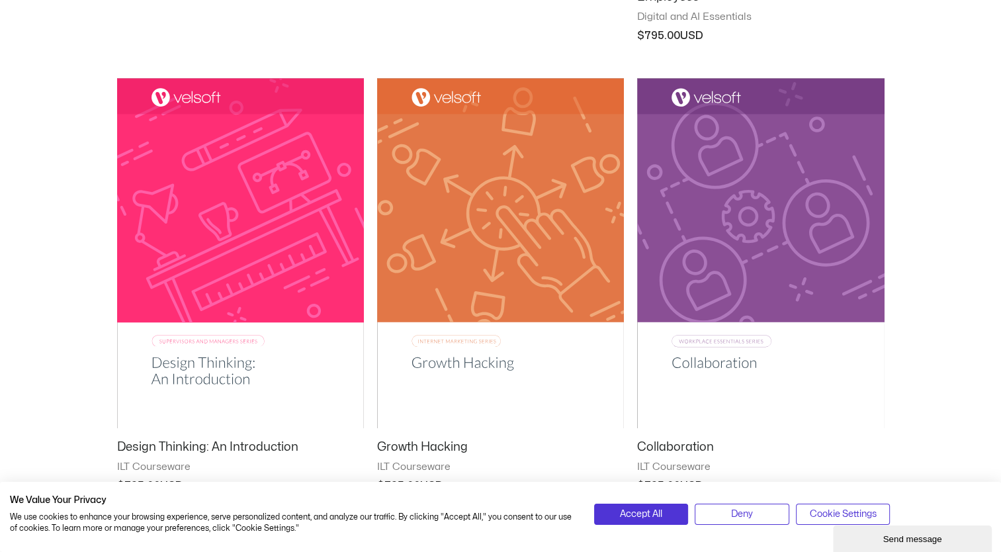
scroll to position [1931, 0]
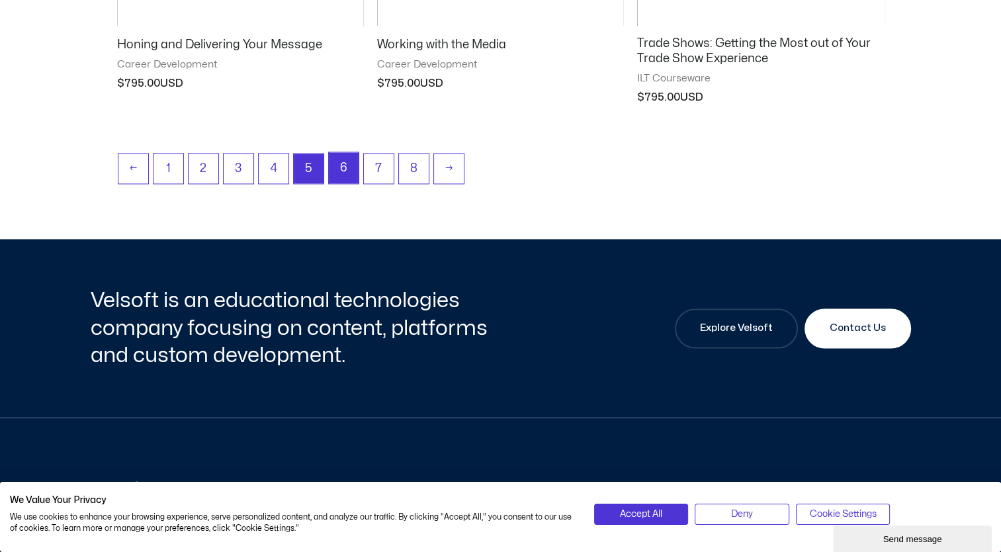
click at [348, 167] on link "6" at bounding box center [344, 167] width 30 height 31
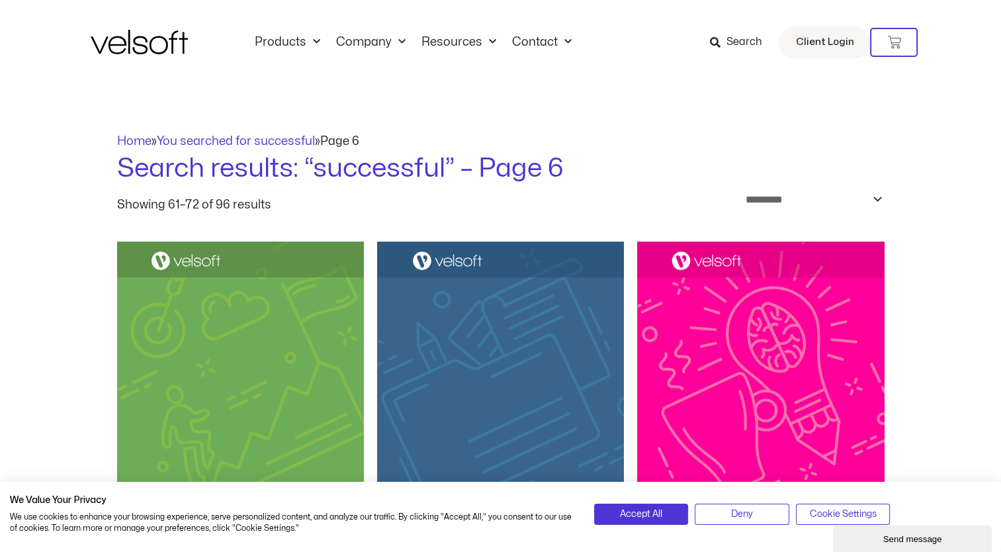
click at [725, 44] on span "Search" at bounding box center [736, 42] width 52 height 17
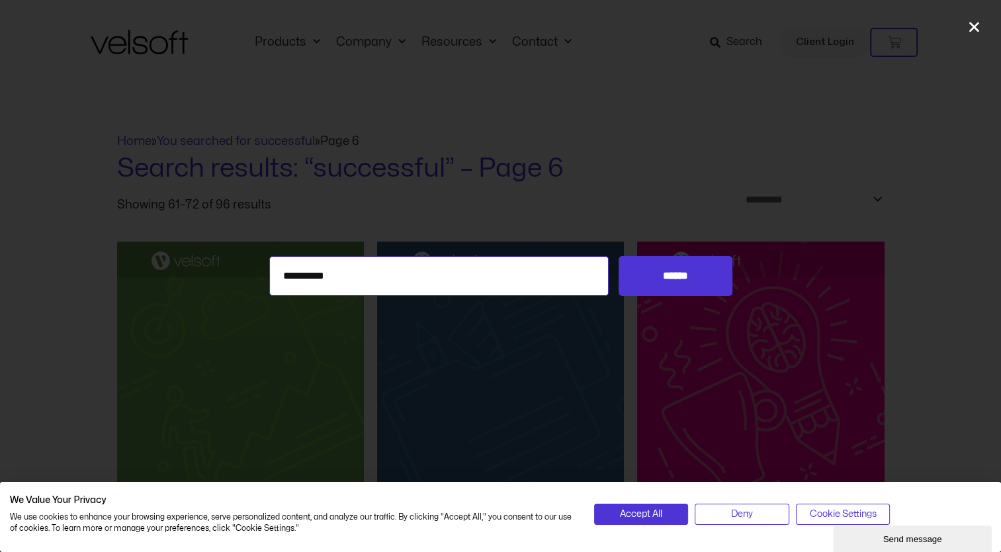
click at [498, 269] on input "**********" at bounding box center [439, 276] width 340 height 40
type input "*"
type input "**********"
click at [619, 256] on input "******" at bounding box center [675, 276] width 113 height 40
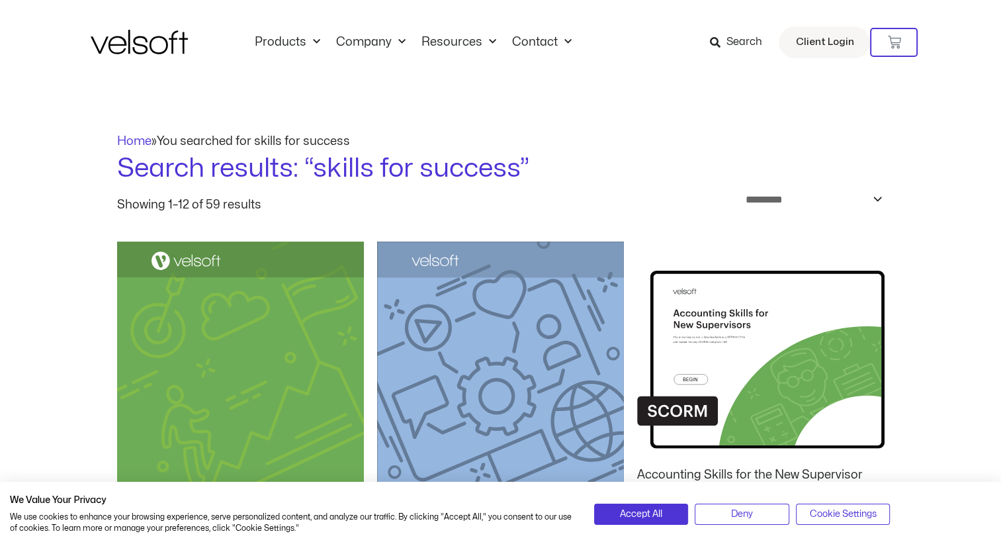
scroll to position [154, 0]
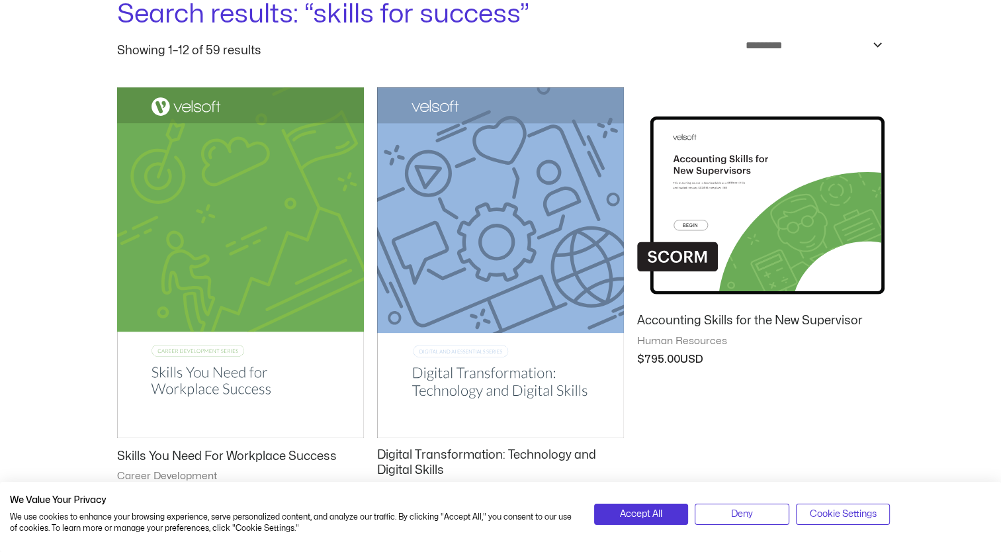
click at [224, 200] on img at bounding box center [240, 262] width 247 height 350
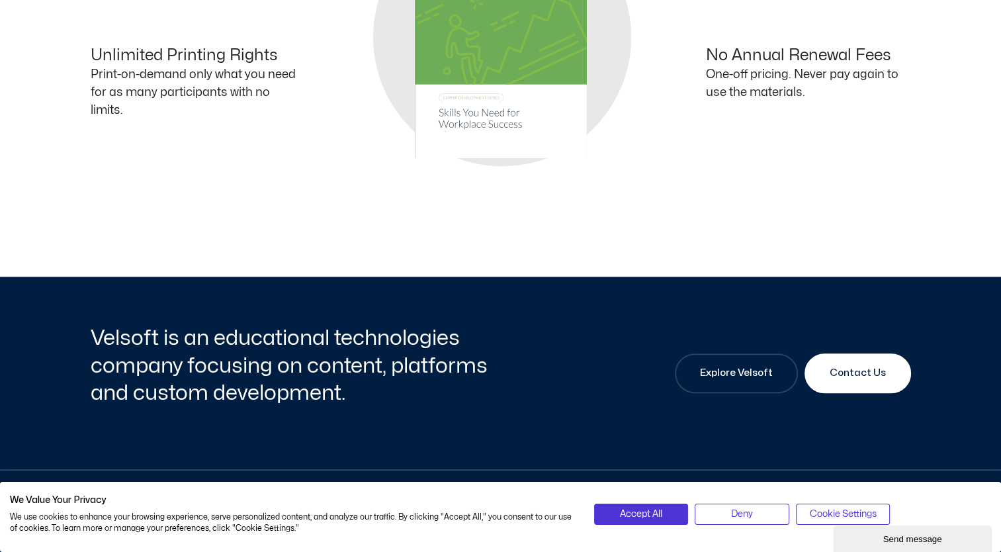
scroll to position [1133, 0]
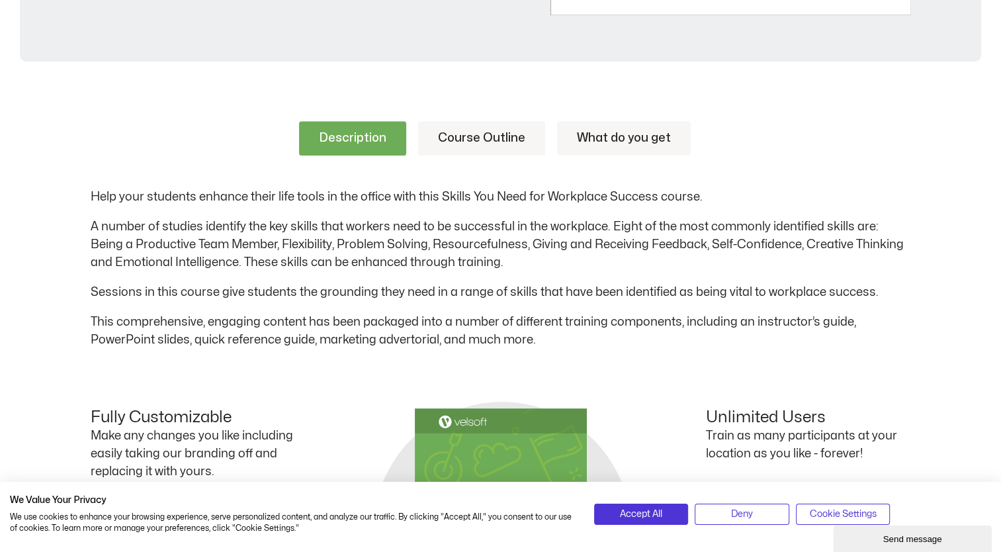
click at [1001, 155] on html "Save 70% on Storyline courses, valid until [DATE] 9:00 AM × Skip to content Pro…" at bounding box center [500, 356] width 1001 height 1922
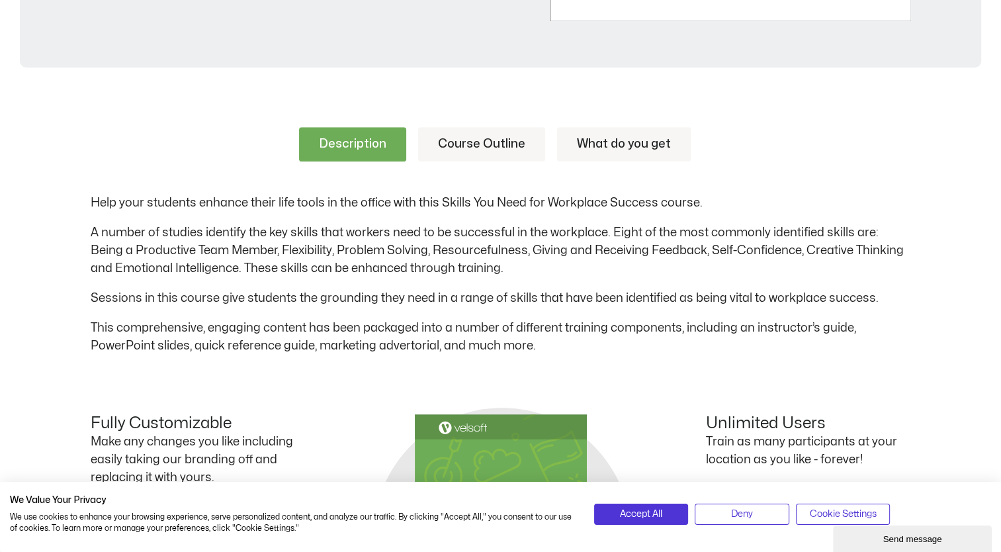
click at [450, 143] on link "Course Outline" at bounding box center [481, 144] width 127 height 34
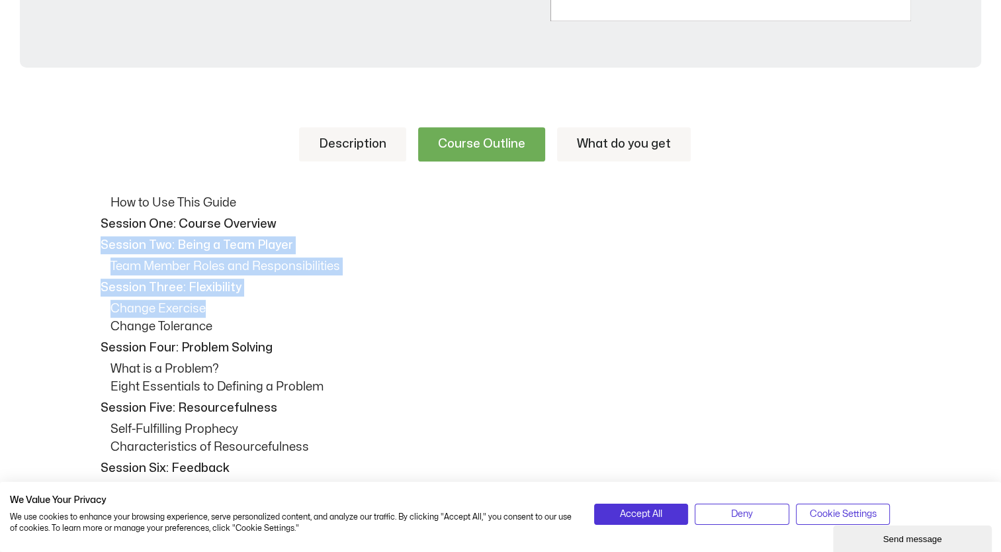
drag, startPoint x: 999, startPoint y: 224, endPoint x: 1004, endPoint y: 295, distance: 71.7
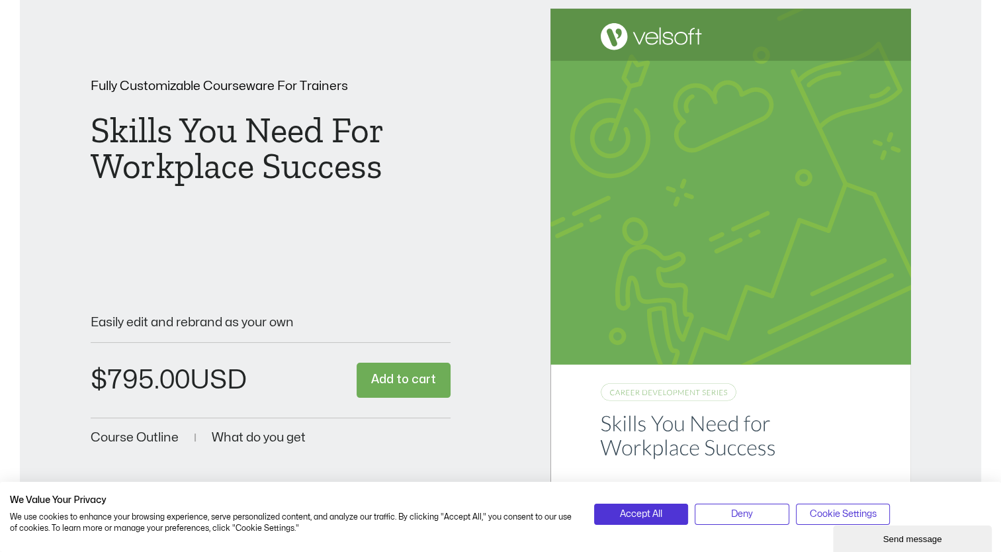
scroll to position [5, 0]
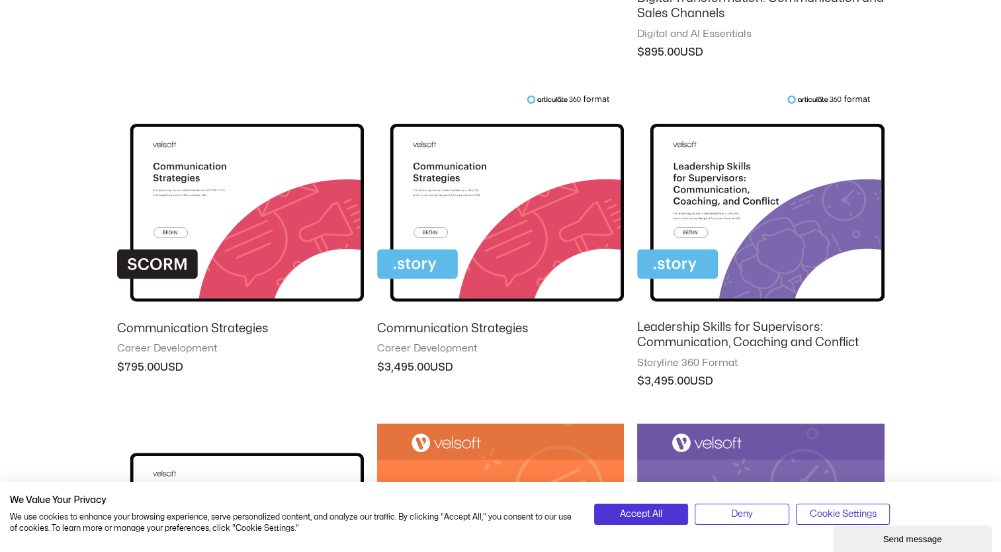
scroll to position [616, 0]
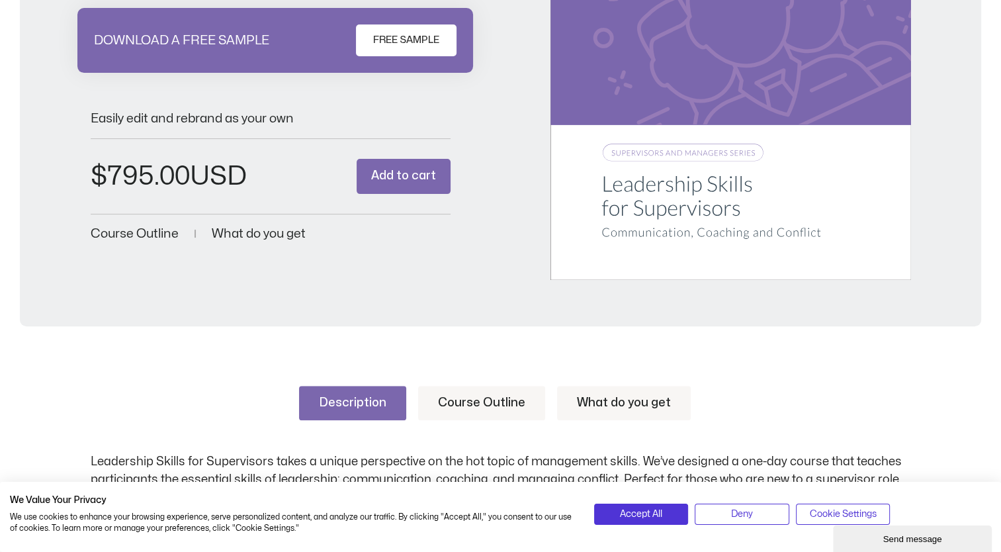
scroll to position [475, 0]
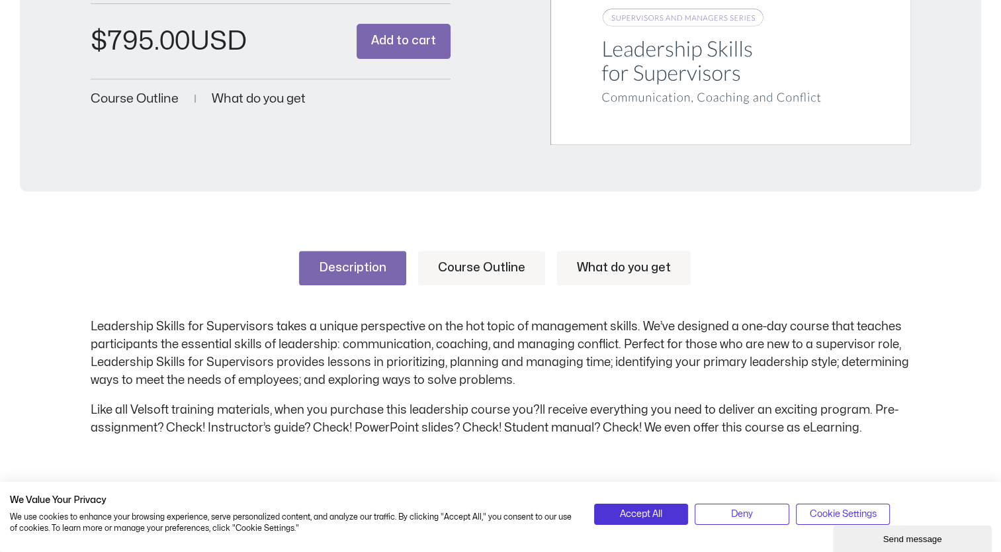
click at [504, 277] on link "Course Outline" at bounding box center [481, 268] width 127 height 34
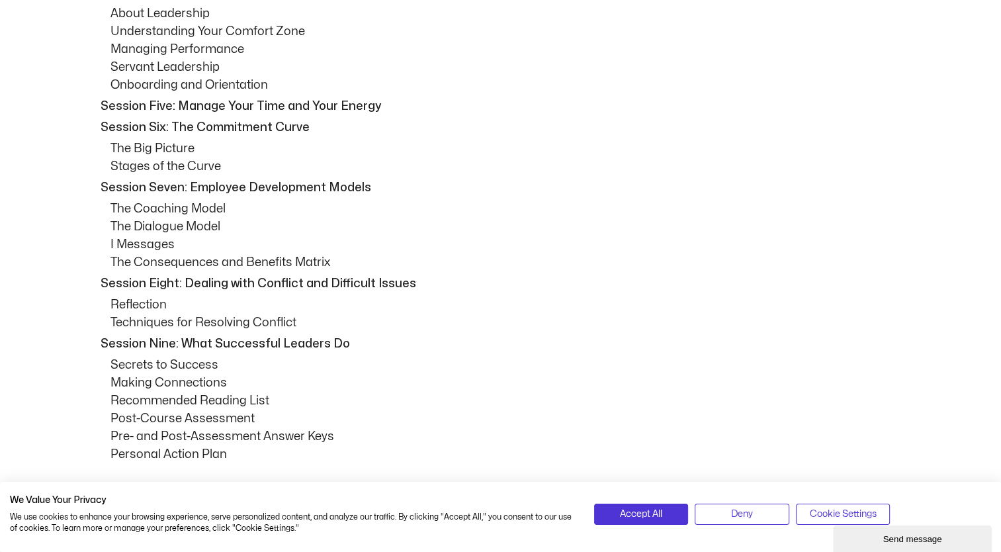
scroll to position [976, 0]
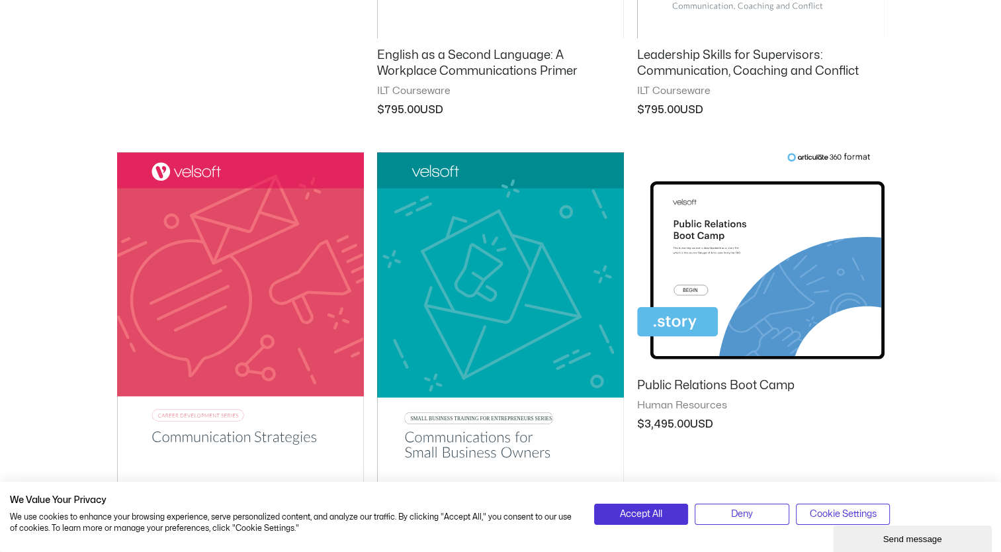
scroll to position [1426, 0]
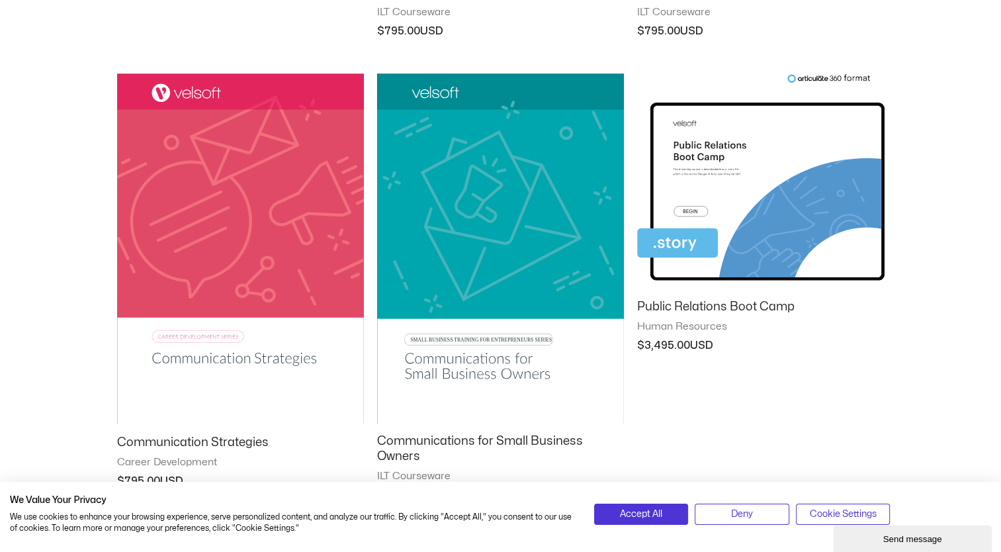
click at [250, 166] on img at bounding box center [240, 248] width 247 height 350
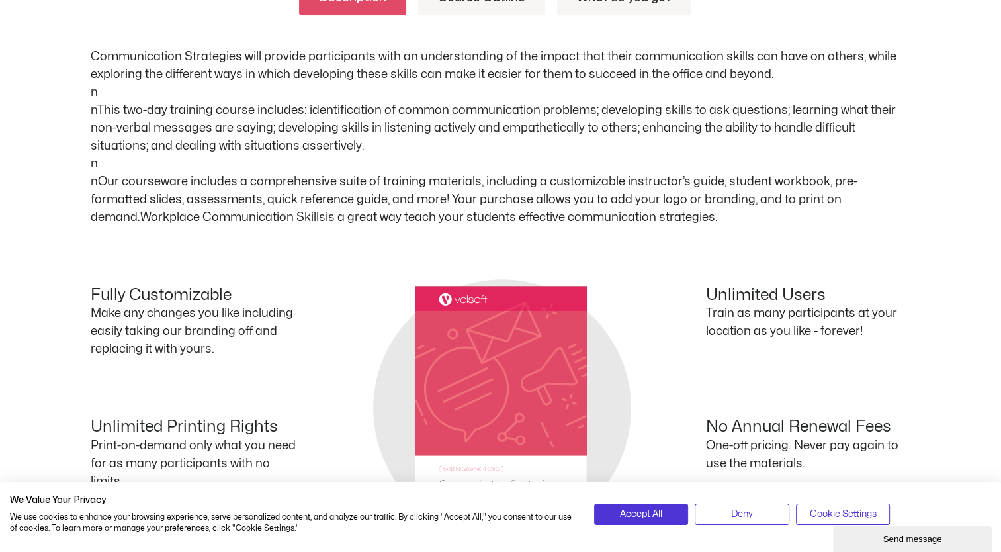
scroll to position [553, 0]
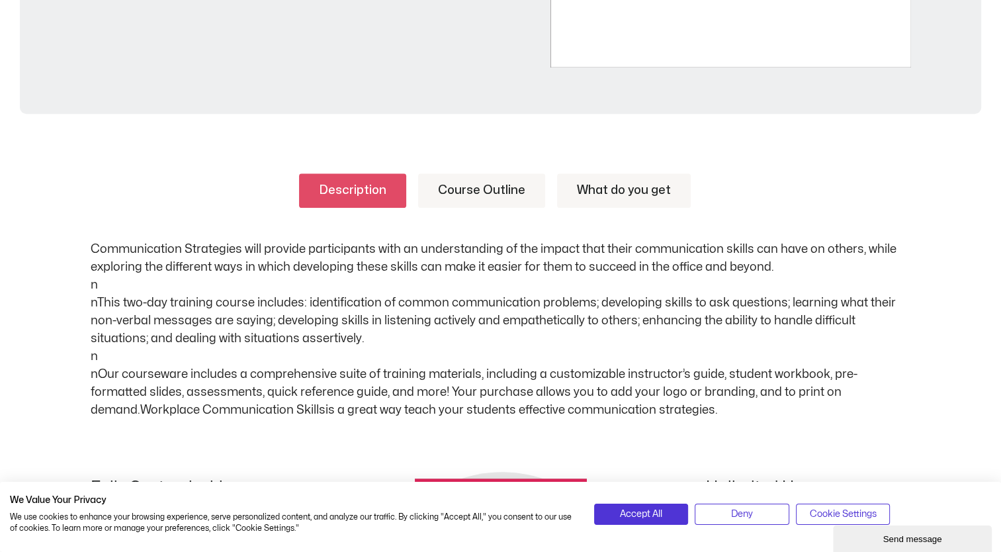
click at [471, 181] on link "Course Outline" at bounding box center [481, 190] width 127 height 34
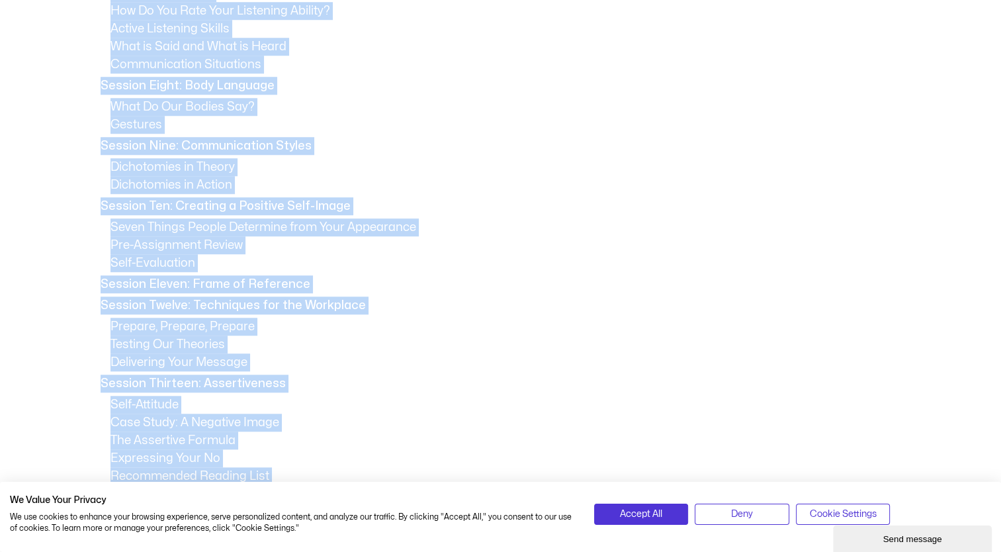
scroll to position [1296, 0]
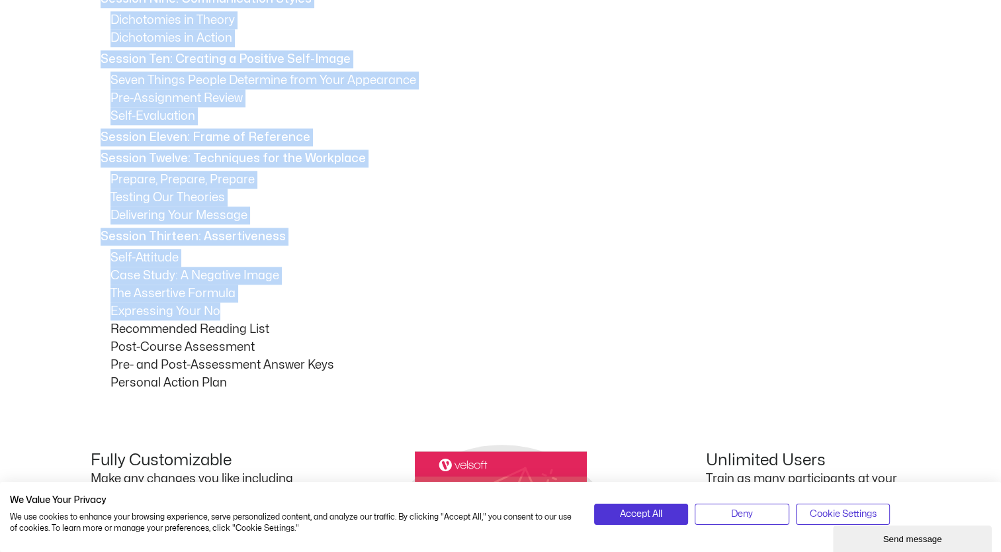
drag, startPoint x: 97, startPoint y: 189, endPoint x: 310, endPoint y: 306, distance: 243.2
copy div "Session Two: Creating Positive Relationships Session Three: Growing Our Self-Aw…"
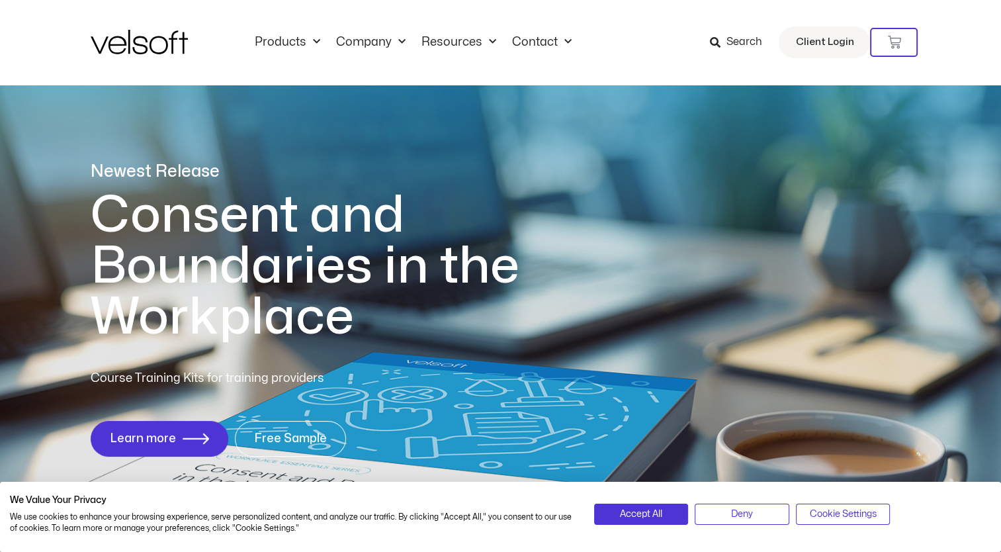
click at [745, 37] on span "Search" at bounding box center [744, 42] width 36 height 17
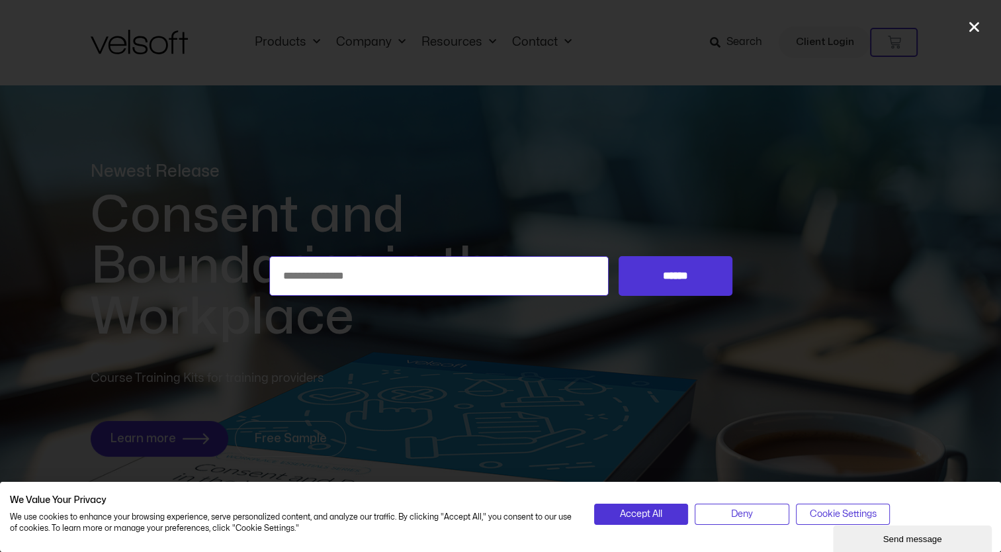
click at [490, 269] on input "Search for:" at bounding box center [439, 276] width 340 height 40
type input "**********"
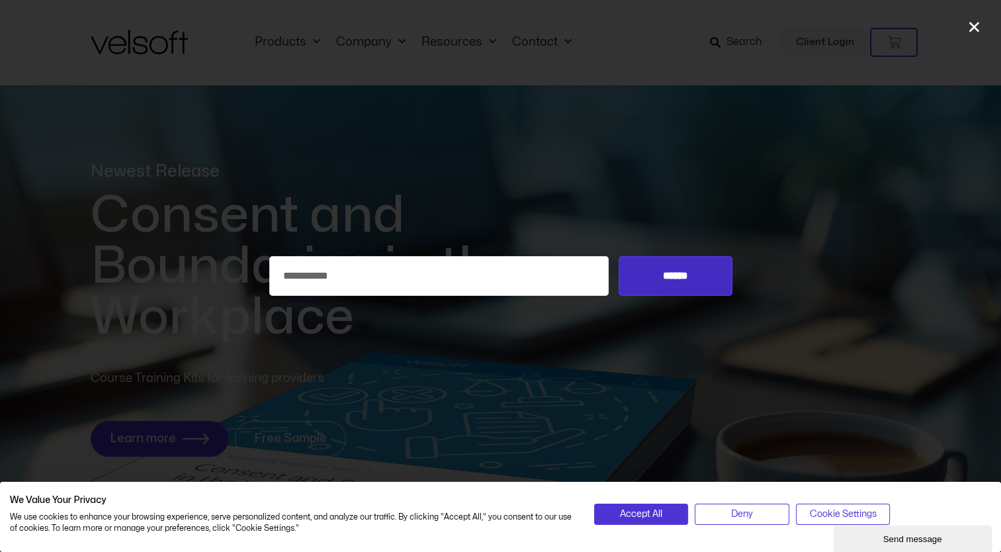
click at [647, 279] on input "******" at bounding box center [675, 276] width 113 height 40
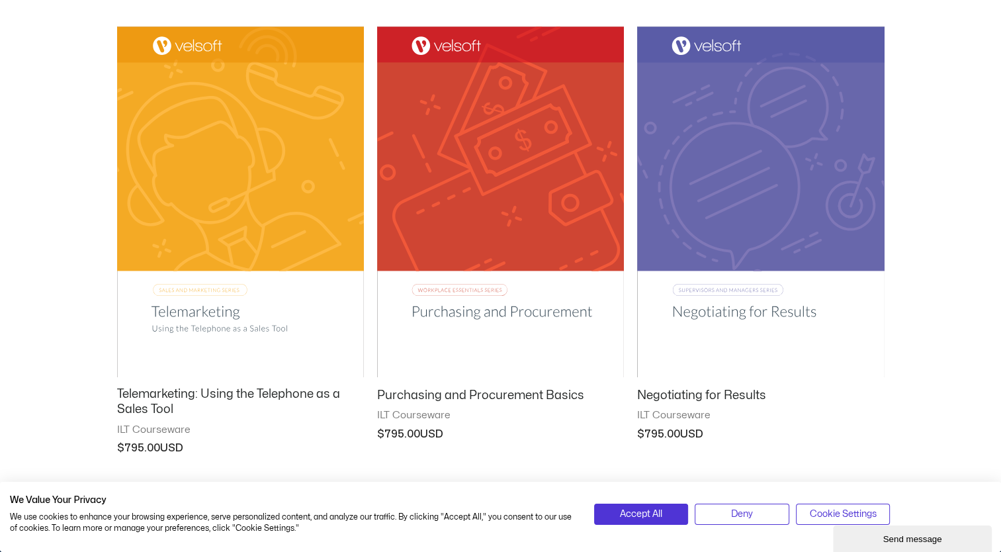
scroll to position [658, 0]
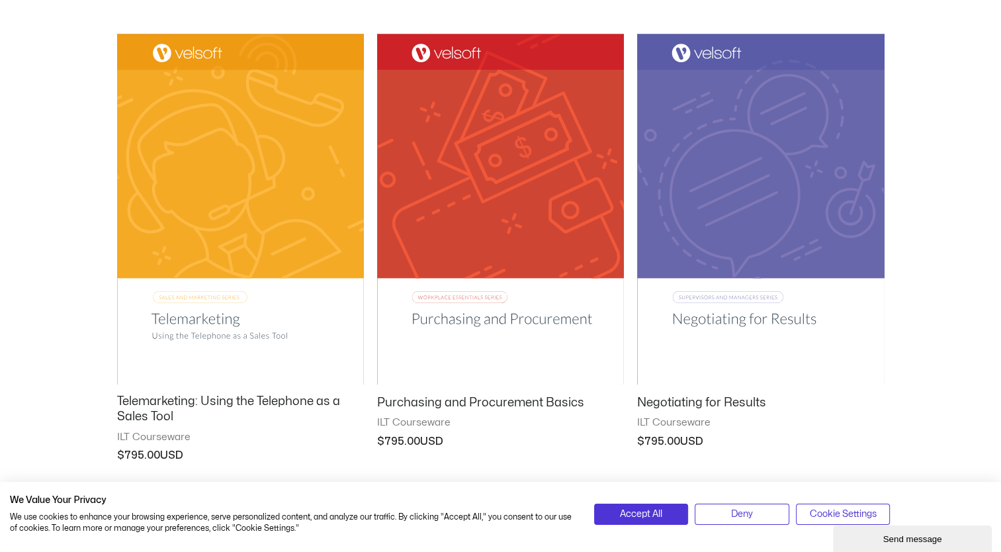
click at [834, 208] on img at bounding box center [760, 209] width 247 height 351
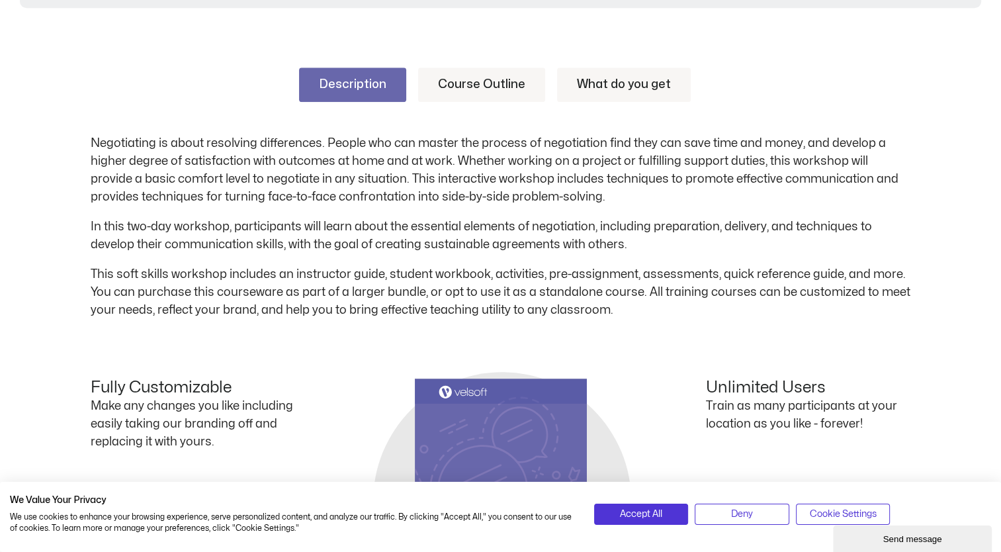
scroll to position [665, 0]
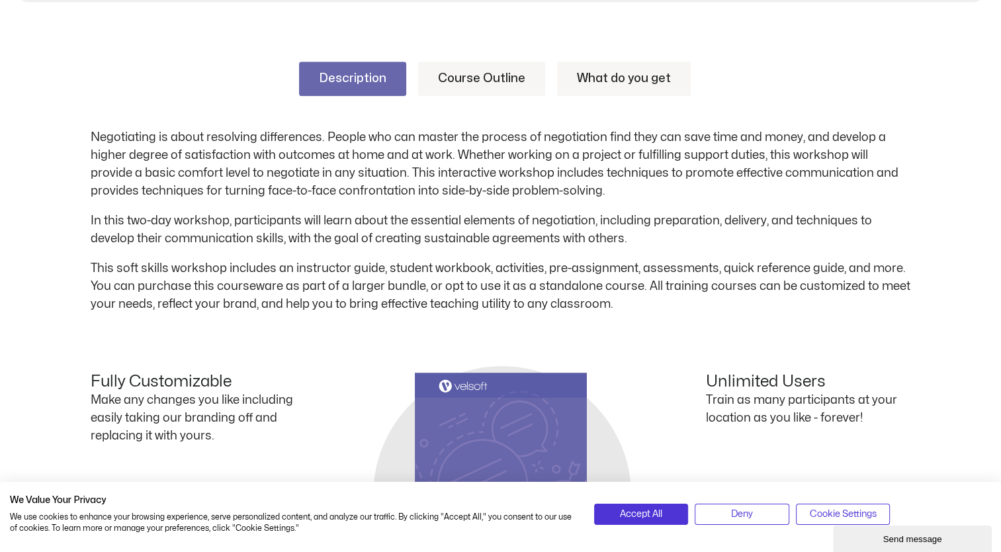
click at [461, 79] on link "Course Outline" at bounding box center [481, 79] width 127 height 34
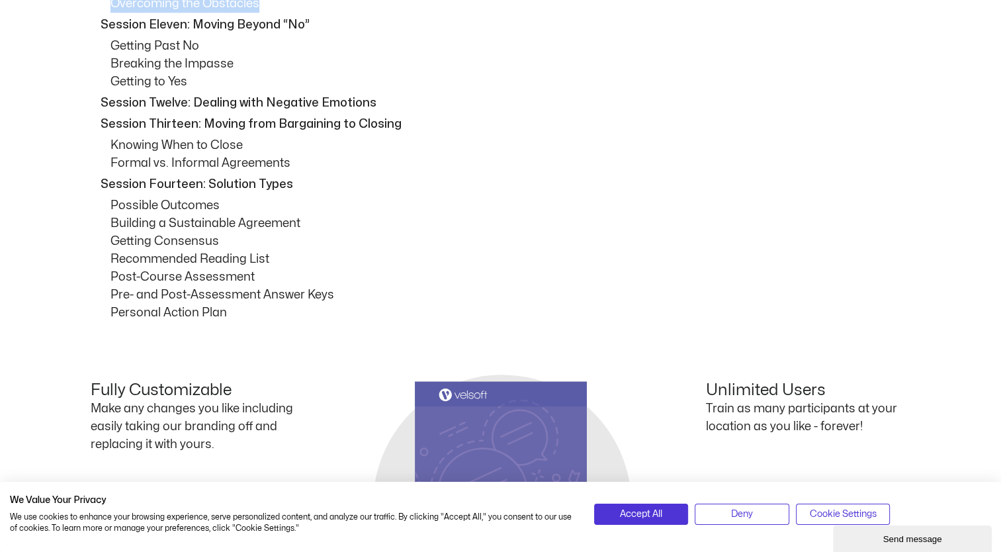
scroll to position [1442, 0]
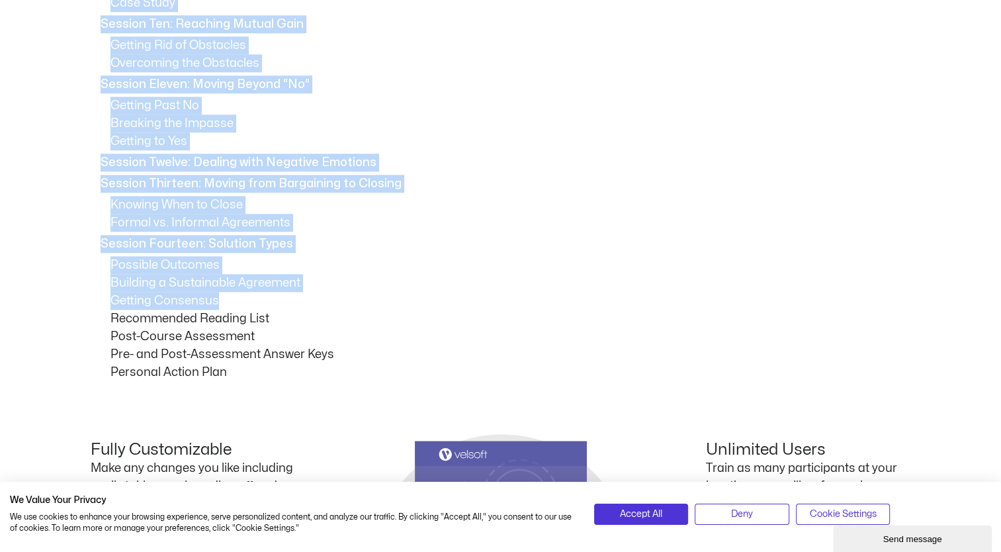
drag, startPoint x: 96, startPoint y: 260, endPoint x: 299, endPoint y: 298, distance: 206.7
copy div "Session Two: What is Negotiation? Defining Negotiation Types of Negotiation Pos…"
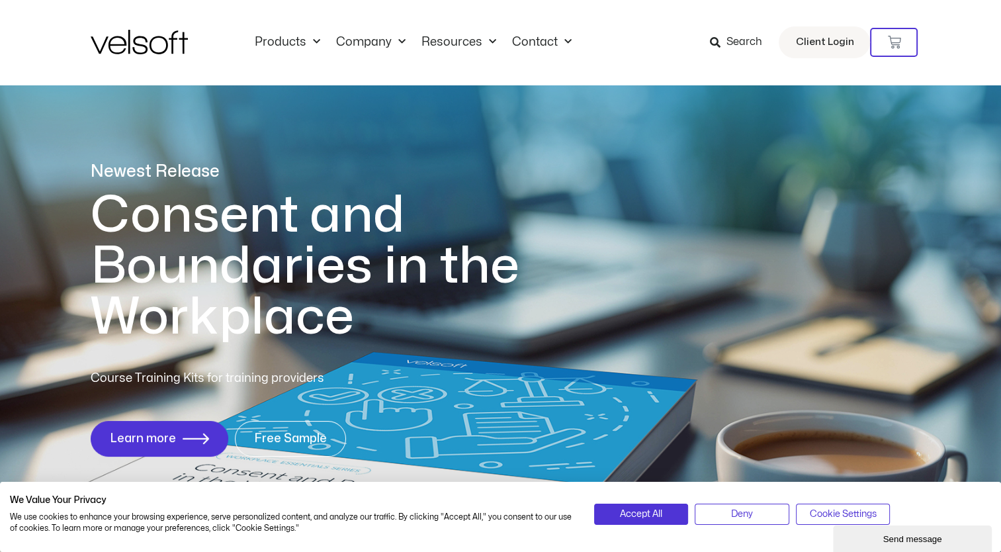
click at [719, 46] on icon at bounding box center [715, 42] width 11 height 11
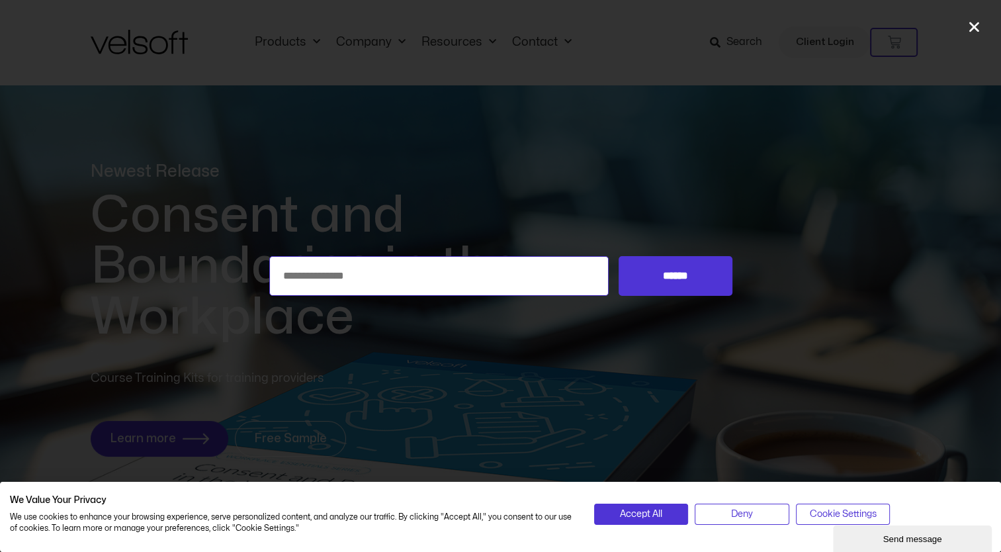
click at [421, 283] on input "Search for:" at bounding box center [439, 276] width 340 height 40
type input "********"
click at [619, 256] on input "******" at bounding box center [675, 276] width 113 height 40
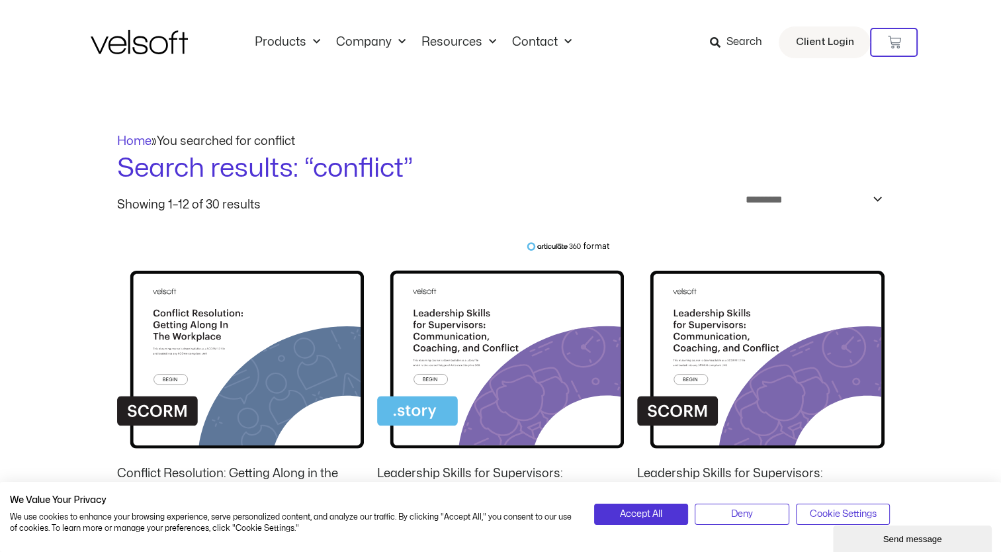
drag, startPoint x: 997, startPoint y: 87, endPoint x: 1009, endPoint y: 149, distance: 63.3
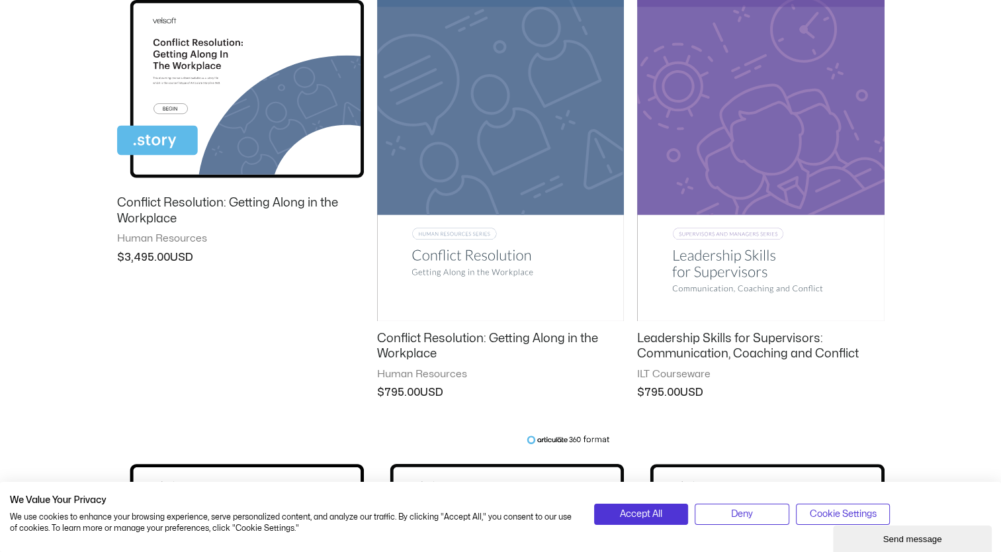
scroll to position [595, 0]
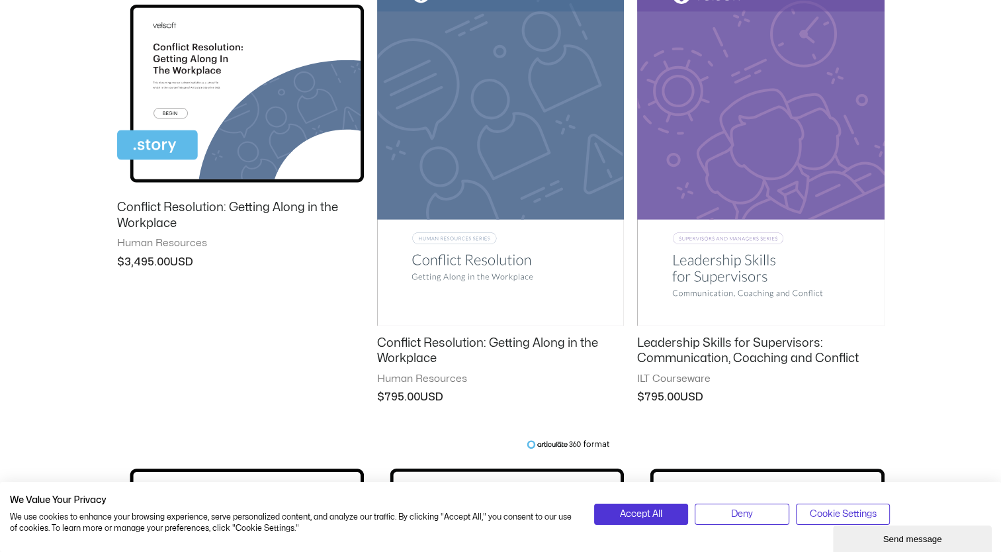
click at [554, 165] on img at bounding box center [500, 151] width 247 height 350
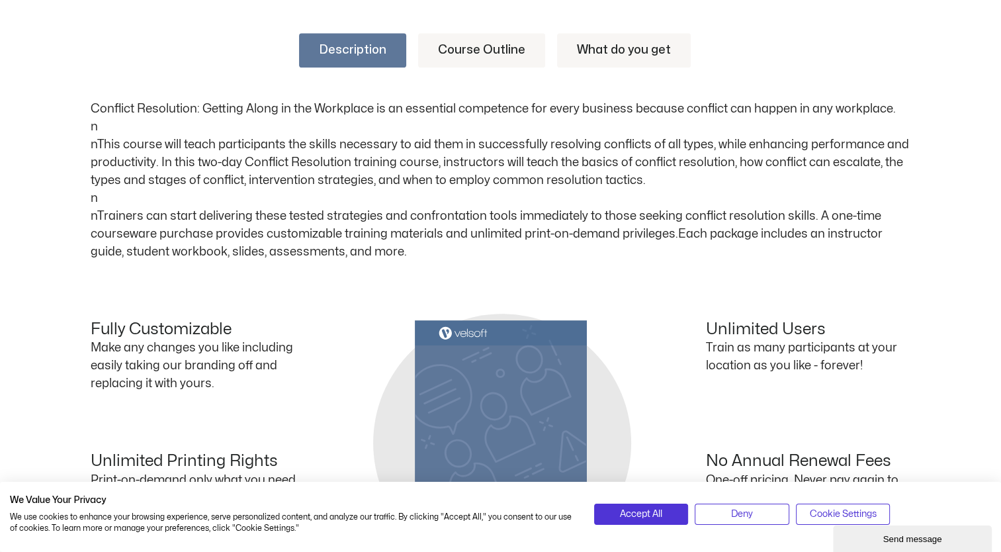
click at [503, 46] on link "Course Outline" at bounding box center [481, 50] width 127 height 34
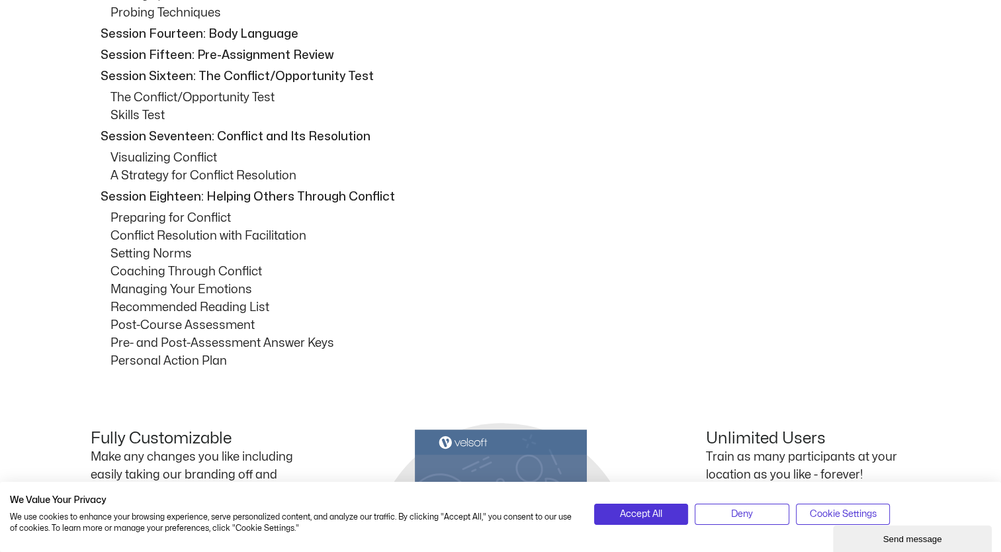
scroll to position [1350, 0]
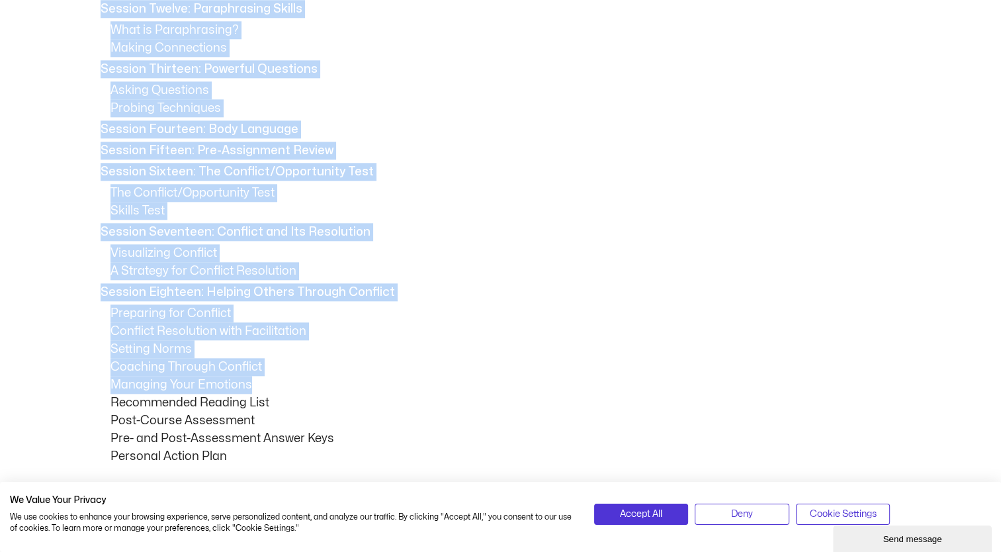
drag, startPoint x: 93, startPoint y: 103, endPoint x: 283, endPoint y: 377, distance: 333.3
copy div "Session Two: Defining Conflict What is Conflict? Positives and Negatives Sessio…"
